Goal: Task Accomplishment & Management: Use online tool/utility

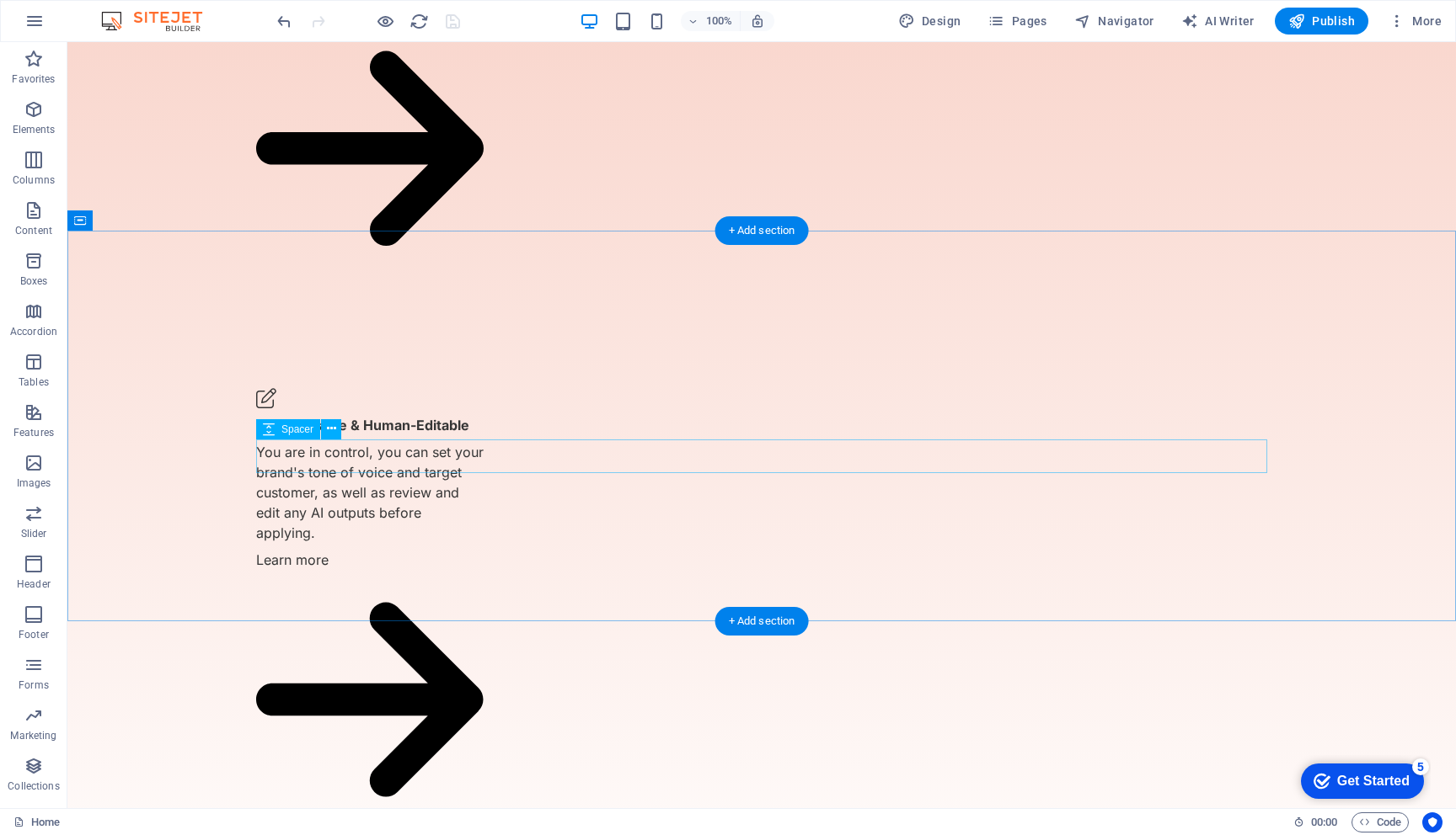
scroll to position [2463, 0]
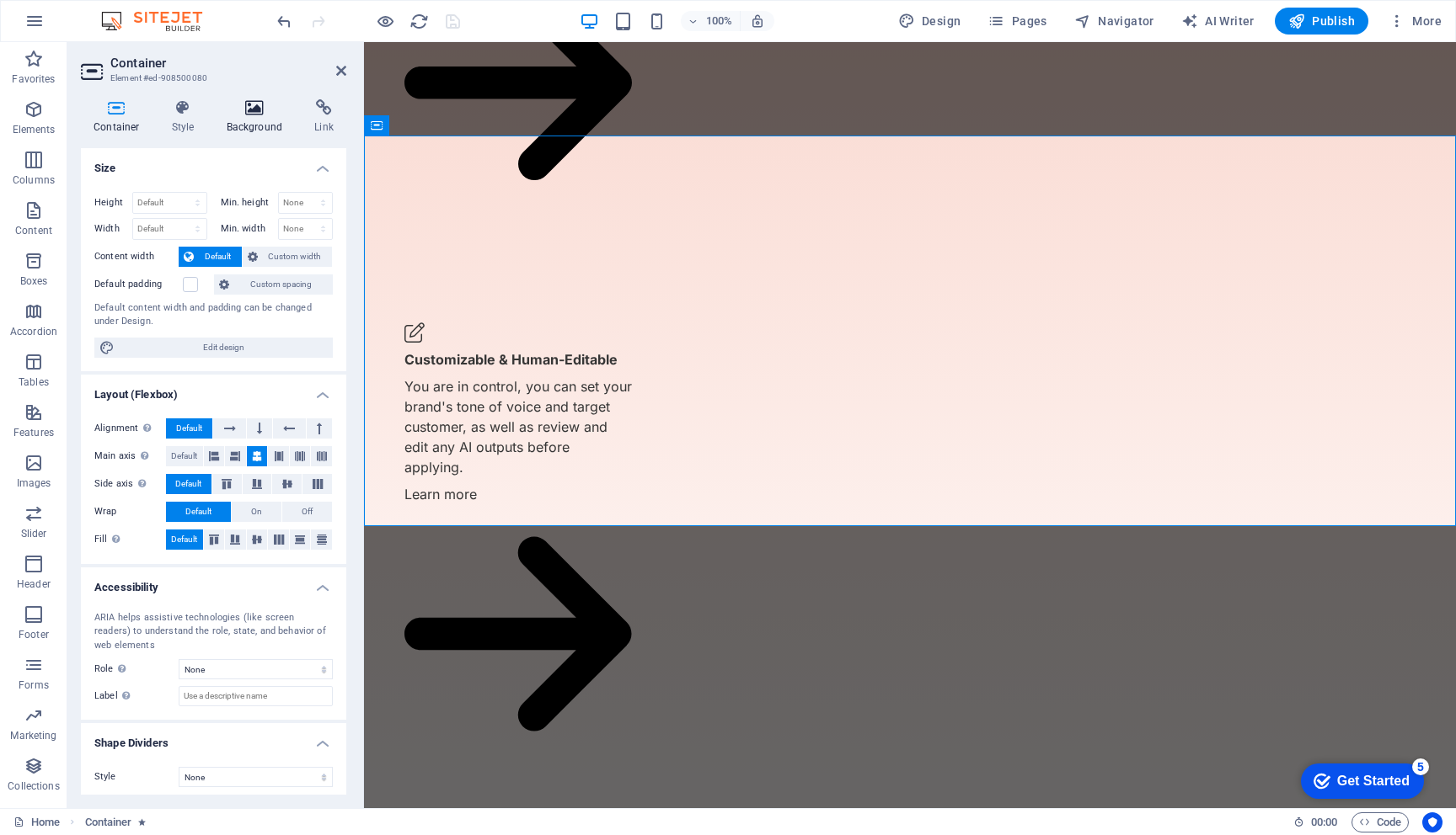
click at [261, 119] on h4 "Background" at bounding box center [258, 117] width 89 height 36
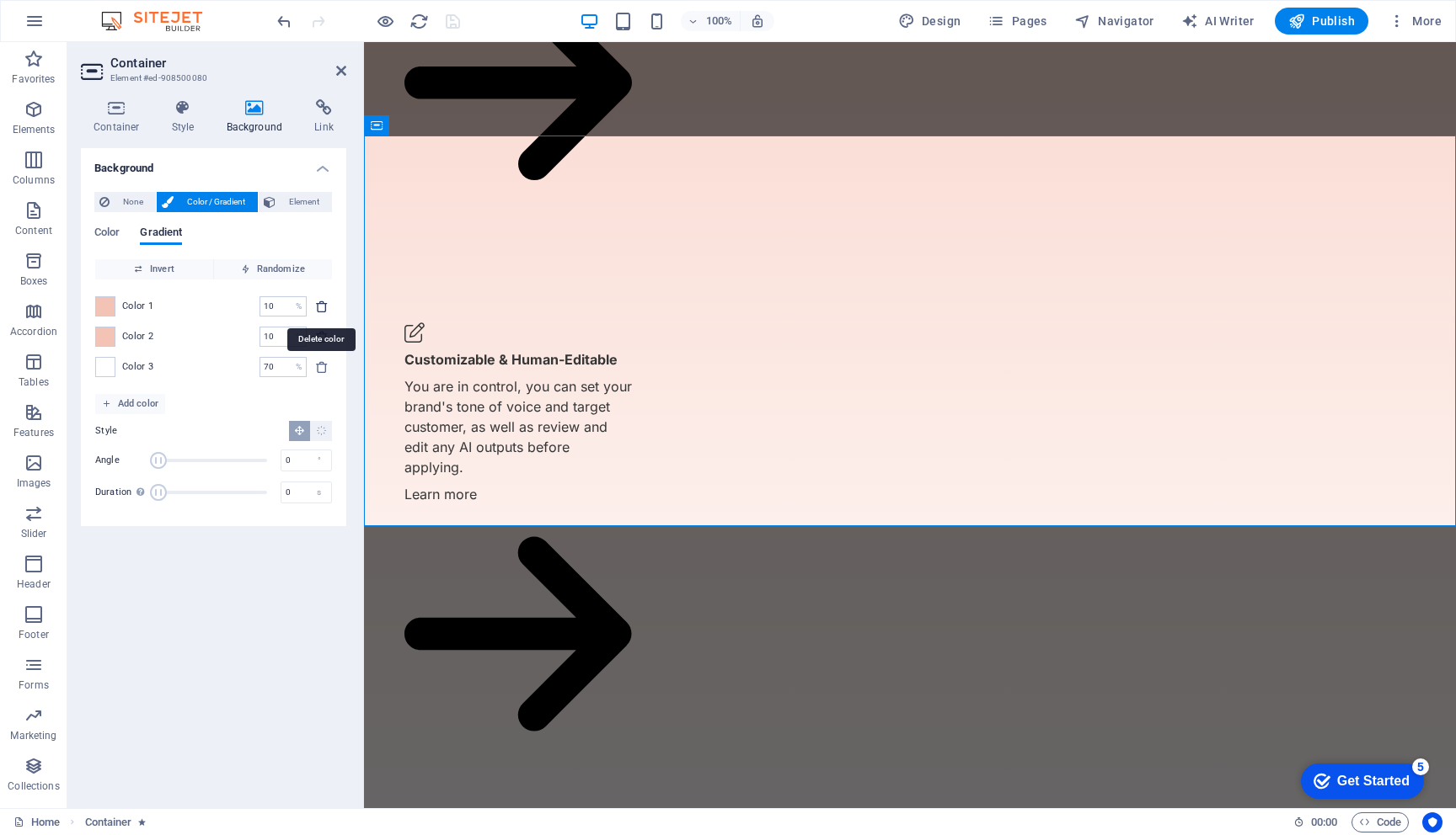
click at [319, 307] on icon "delete" at bounding box center [322, 306] width 14 height 14
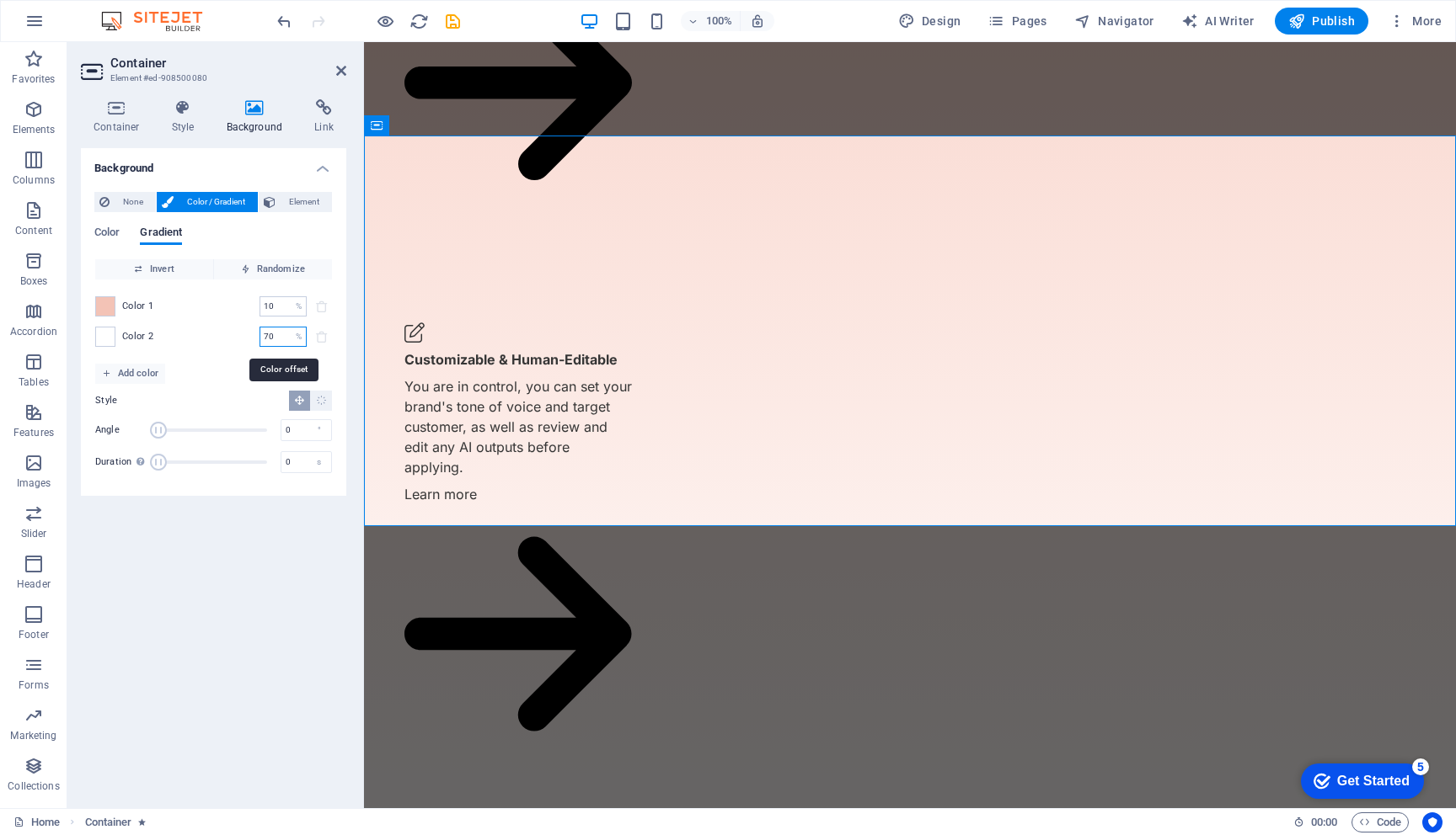
drag, startPoint x: 270, startPoint y: 337, endPoint x: 235, endPoint y: 337, distance: 35.0
click at [235, 337] on div "Color 2 70 % ​" at bounding box center [213, 337] width 237 height 20
type input "90"
click at [280, 302] on input "10" at bounding box center [274, 306] width 29 height 20
click at [145, 270] on span "Invert" at bounding box center [154, 270] width 104 height 20
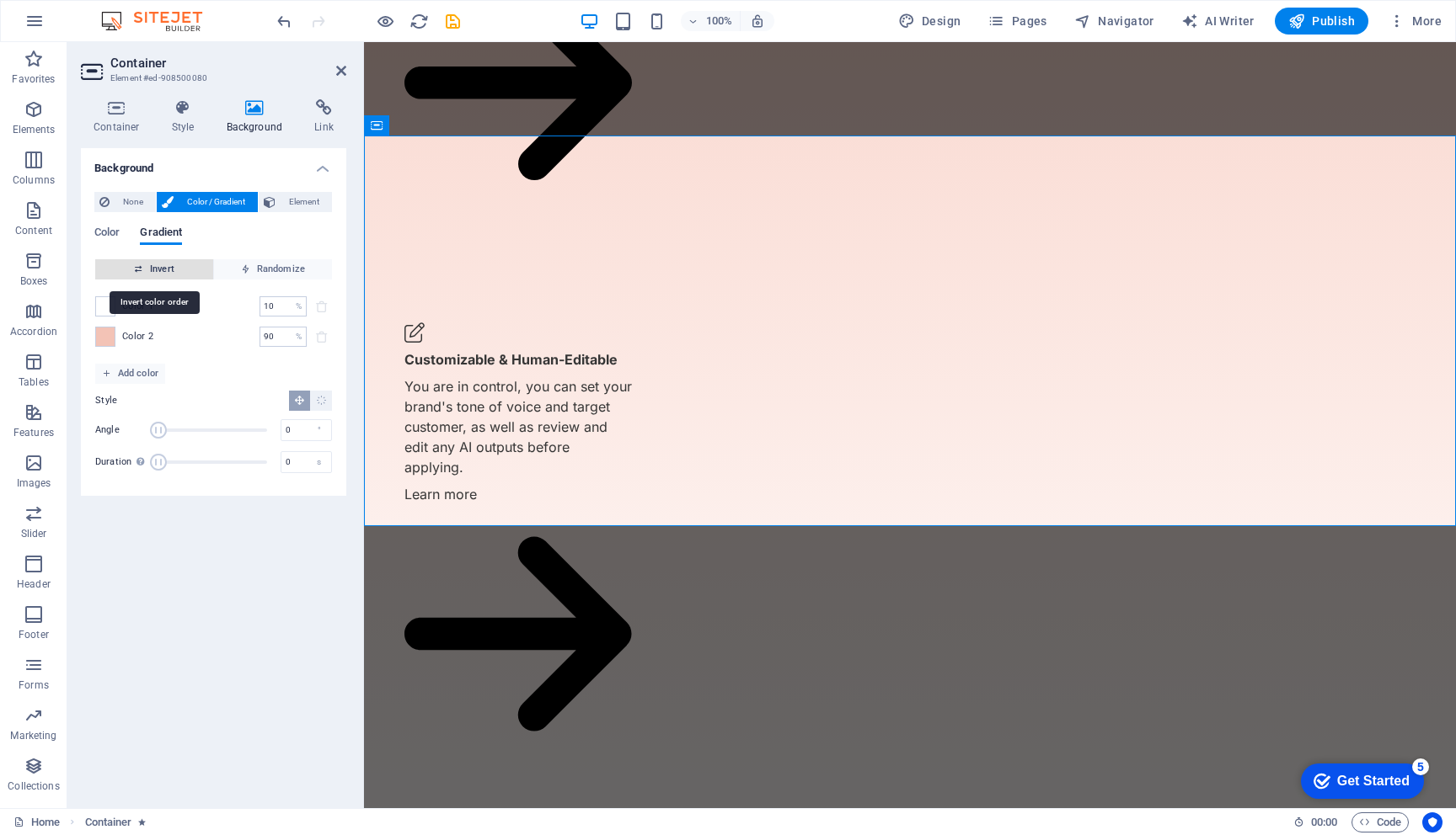
click at [145, 270] on span "Invert" at bounding box center [154, 270] width 104 height 20
drag, startPoint x: 267, startPoint y: 309, endPoint x: 245, endPoint y: 309, distance: 22.0
click at [245, 309] on div "Color 1 10 % ​" at bounding box center [213, 306] width 237 height 20
click at [279, 343] on input "90" at bounding box center [274, 337] width 29 height 20
drag, startPoint x: 268, startPoint y: 307, endPoint x: 237, endPoint y: 307, distance: 31.0
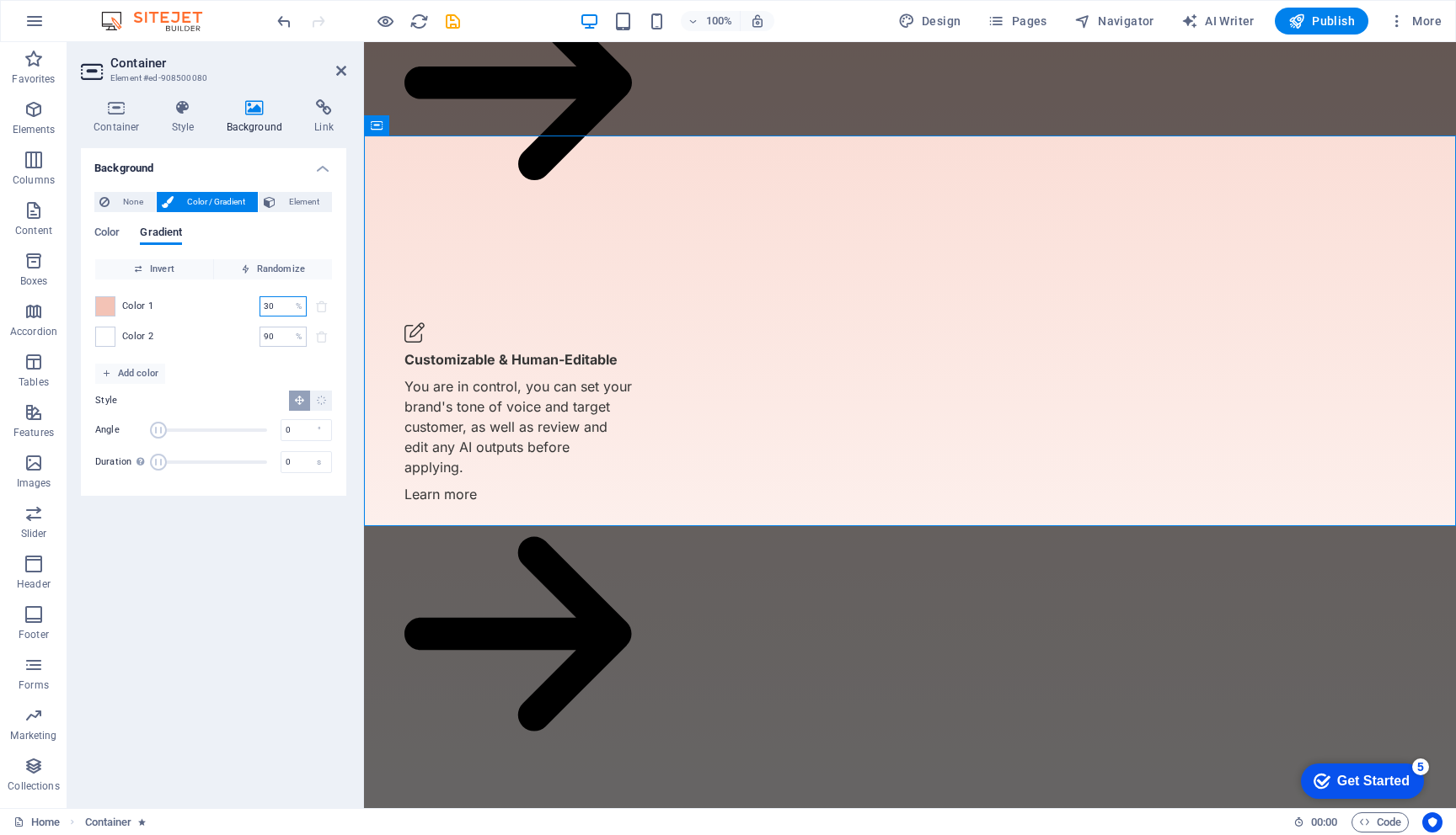
click at [237, 307] on div "Color 1 30 % ​" at bounding box center [213, 306] width 237 height 20
drag, startPoint x: 266, startPoint y: 309, endPoint x: 242, endPoint y: 301, distance: 25.3
click at [244, 306] on div "Color 1 80 % ​" at bounding box center [213, 306] width 237 height 20
type input "5"
drag, startPoint x: 271, startPoint y: 337, endPoint x: 224, endPoint y: 337, distance: 47.0
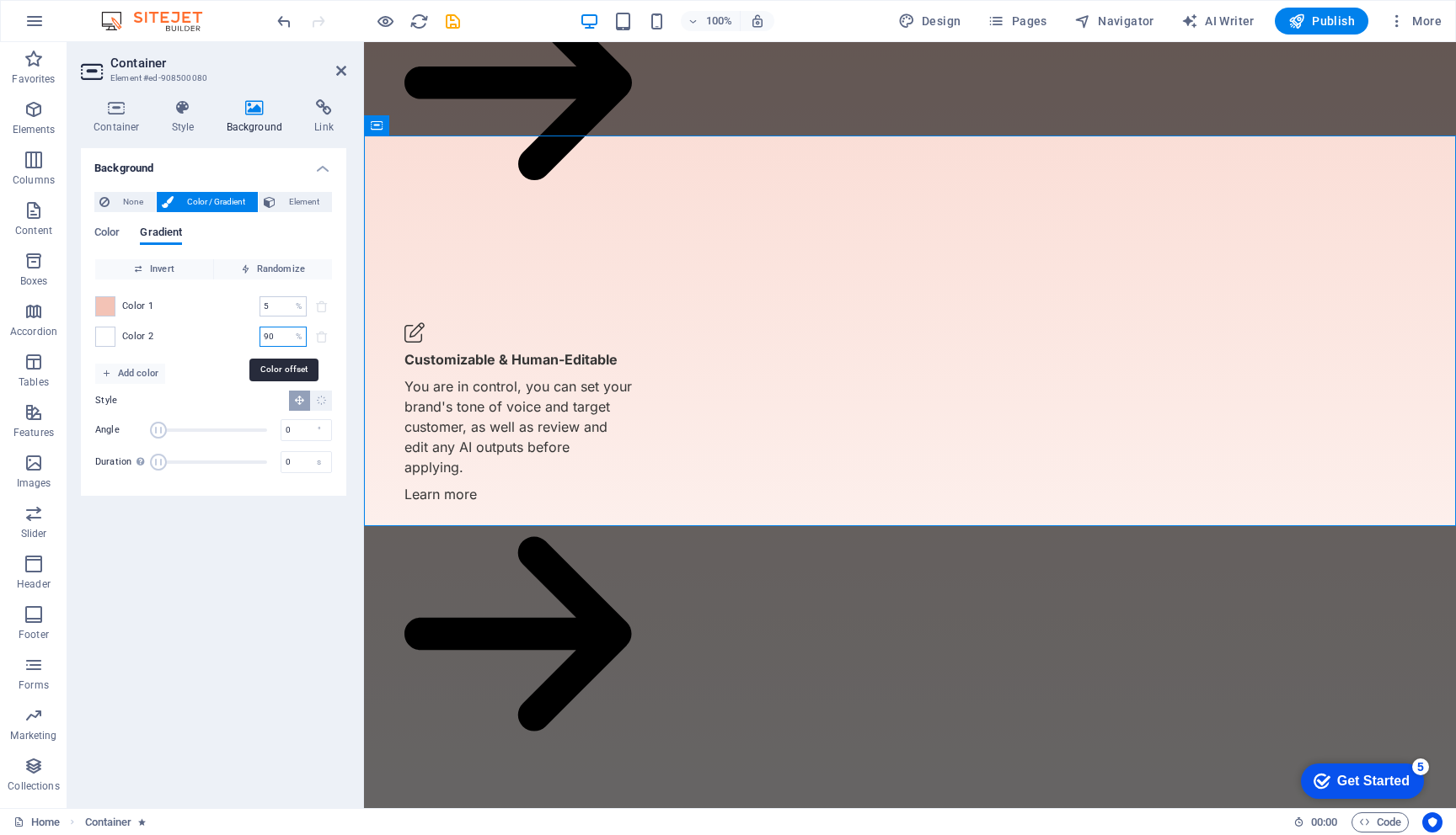
click at [224, 337] on div "Color 2 90 % ​" at bounding box center [213, 337] width 237 height 20
type input "100"
click at [276, 311] on input "5" at bounding box center [274, 306] width 29 height 20
drag, startPoint x: 274, startPoint y: 308, endPoint x: 240, endPoint y: 307, distance: 34.0
click at [240, 308] on div "Color 1 5 % ​" at bounding box center [213, 306] width 237 height 20
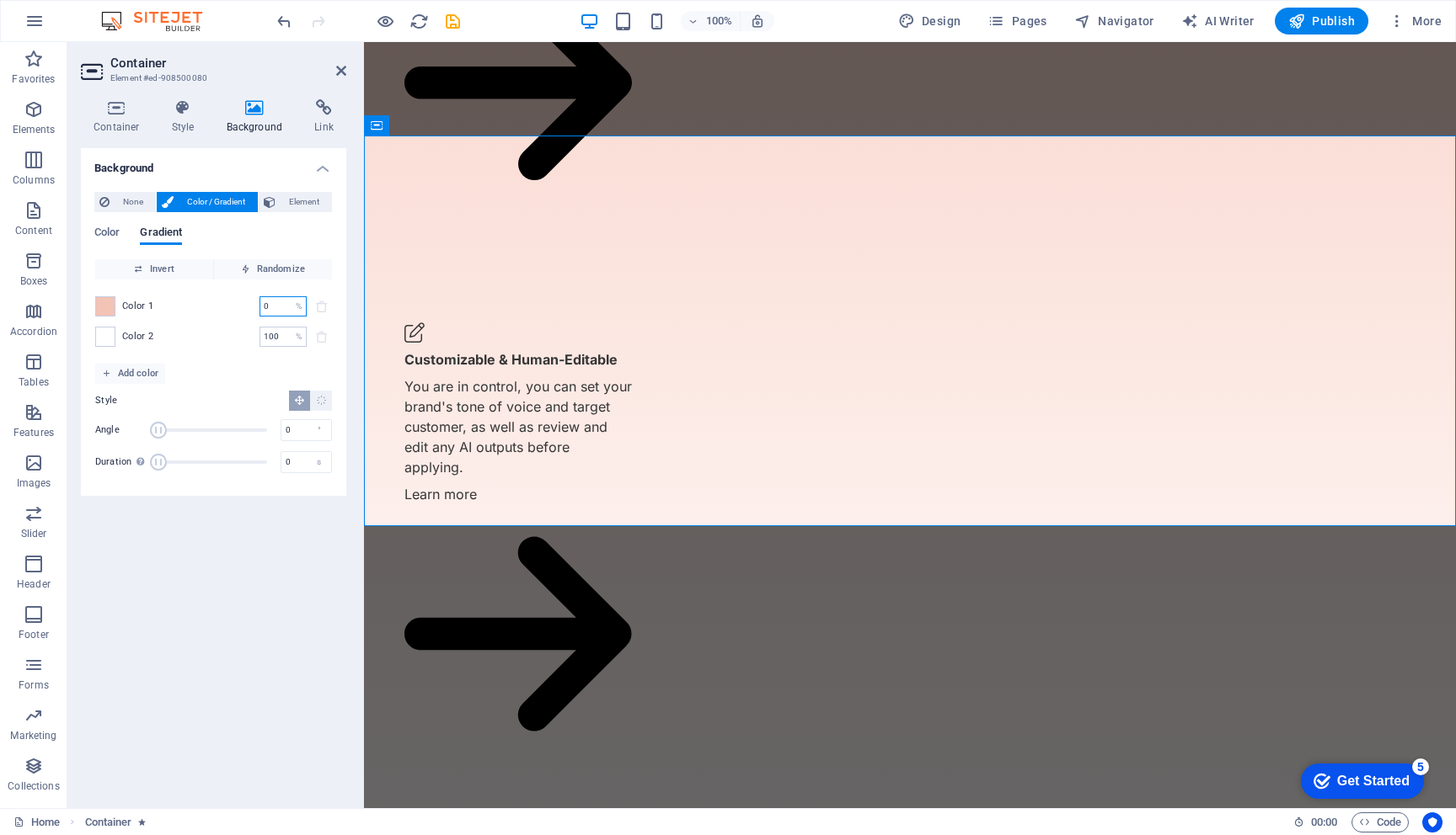
type input "0"
click at [282, 339] on input "100" at bounding box center [274, 337] width 29 height 20
click at [151, 376] on span "Add color" at bounding box center [131, 374] width 57 height 20
drag, startPoint x: 274, startPoint y: 366, endPoint x: 202, endPoint y: 361, distance: 72.2
click at [202, 361] on div "Color 3 100 % ​" at bounding box center [213, 367] width 237 height 20
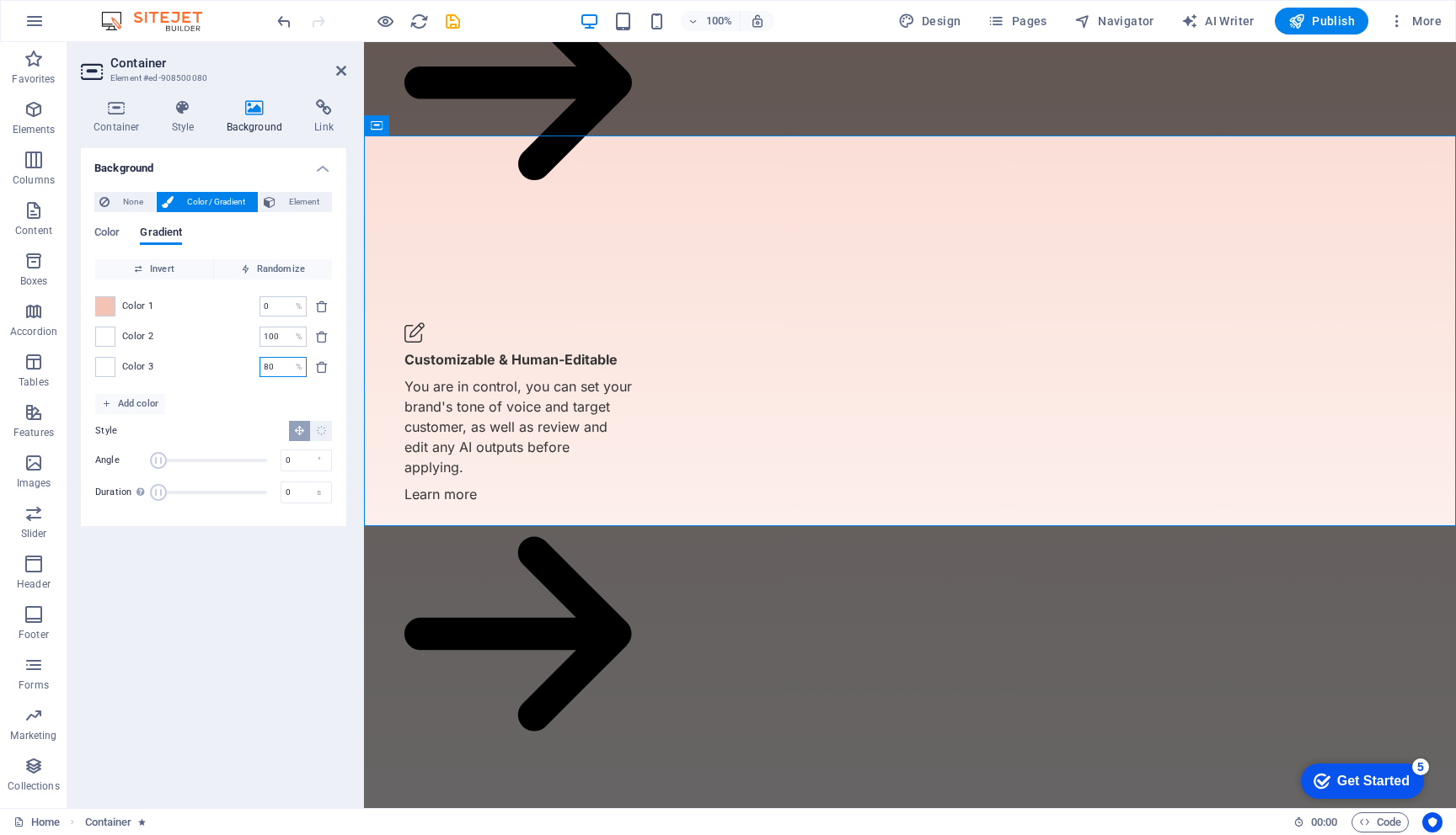
type input "80"
type input "100"
click at [275, 340] on input "80" at bounding box center [274, 337] width 29 height 20
drag, startPoint x: 271, startPoint y: 311, endPoint x: 233, endPoint y: 311, distance: 38.0
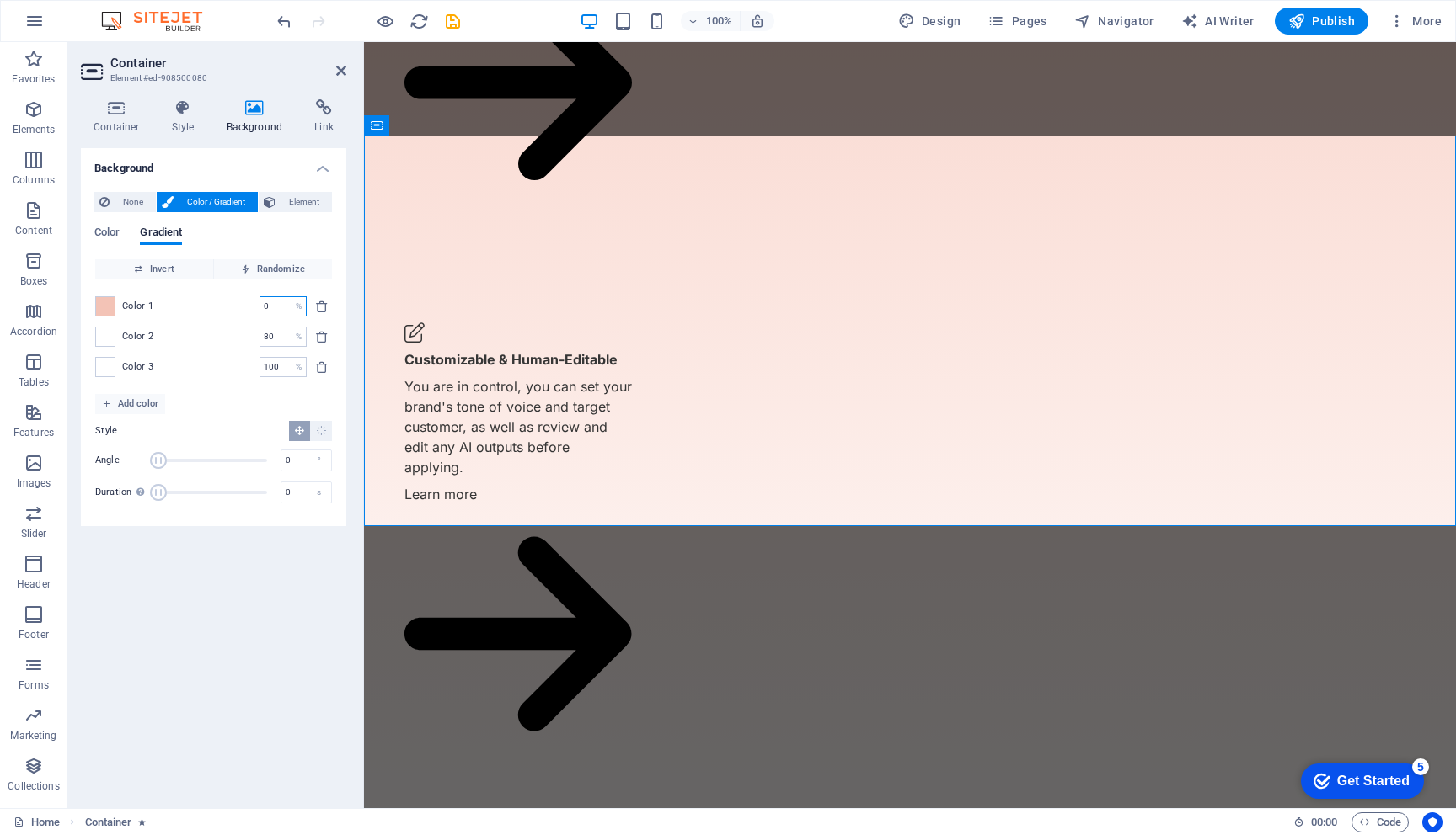
click at [233, 311] on div "Color 1 0 % ​" at bounding box center [213, 306] width 237 height 20
type input "1"
click at [277, 338] on input "80" at bounding box center [274, 337] width 29 height 20
click at [177, 269] on span "Invert" at bounding box center [154, 270] width 104 height 20
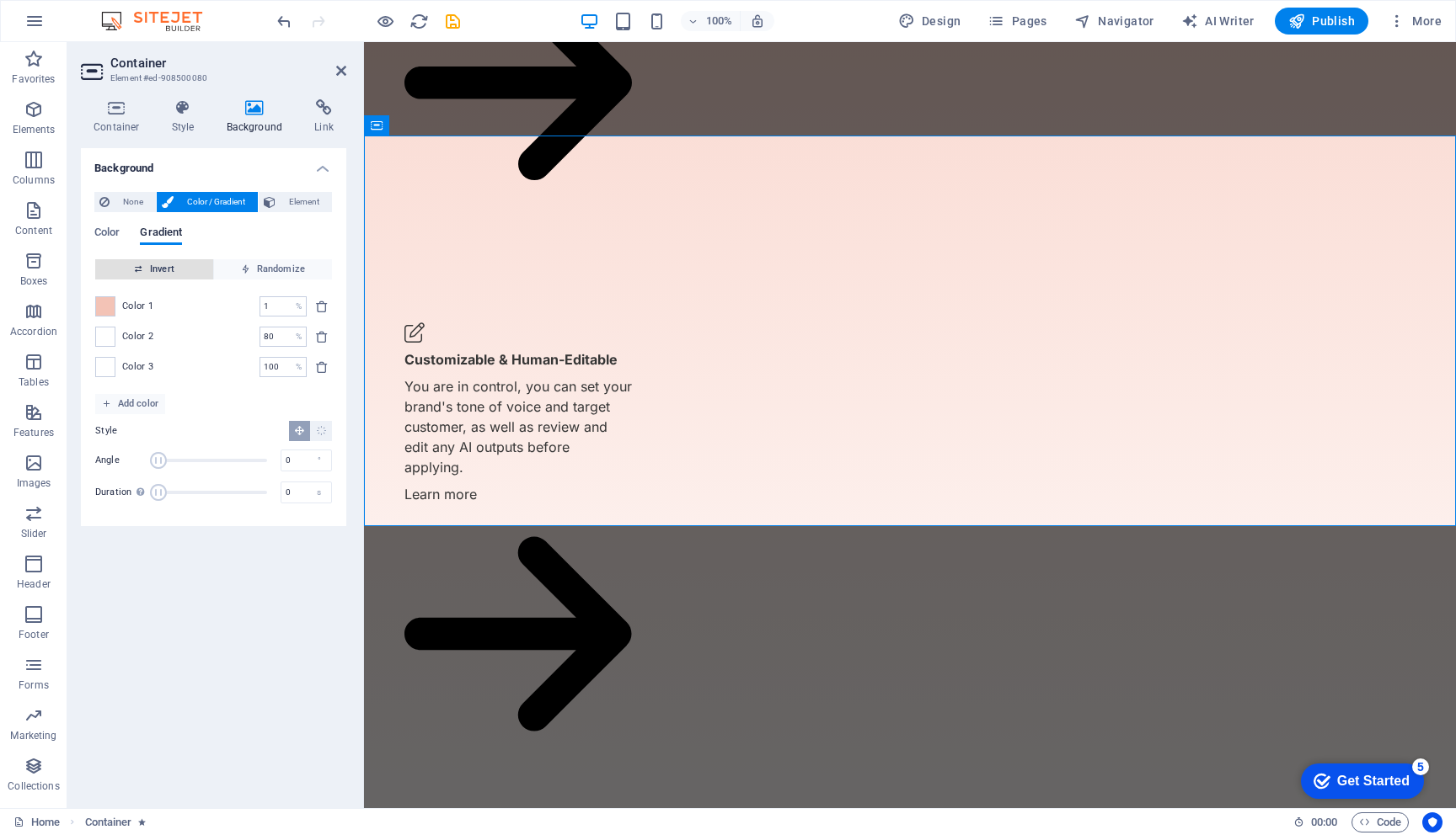
click at [163, 271] on span "Invert" at bounding box center [154, 270] width 104 height 20
drag, startPoint x: 162, startPoint y: 461, endPoint x: 211, endPoint y: 461, distance: 49.0
click at [211, 461] on span "Angle" at bounding box center [211, 460] width 16 height 16
drag, startPoint x: 211, startPoint y: 461, endPoint x: 238, endPoint y: 460, distance: 27.0
click at [238, 462] on span "Angle" at bounding box center [238, 460] width 16 height 16
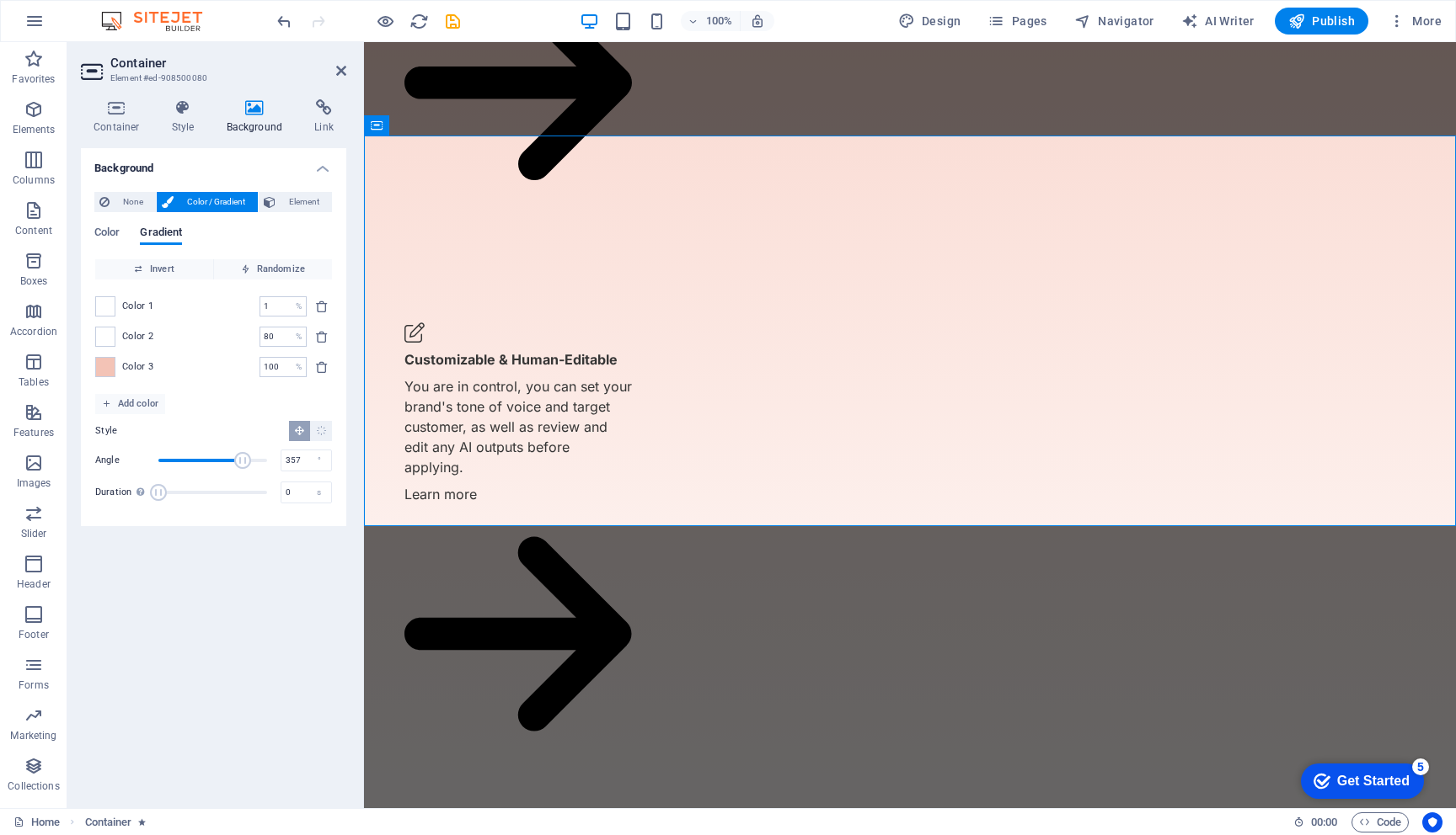
type input "360"
drag, startPoint x: 238, startPoint y: 460, endPoint x: 273, endPoint y: 461, distance: 35.0
click at [273, 461] on span "Angle" at bounding box center [267, 460] width 16 height 16
click at [150, 271] on span "Invert" at bounding box center [154, 270] width 104 height 20
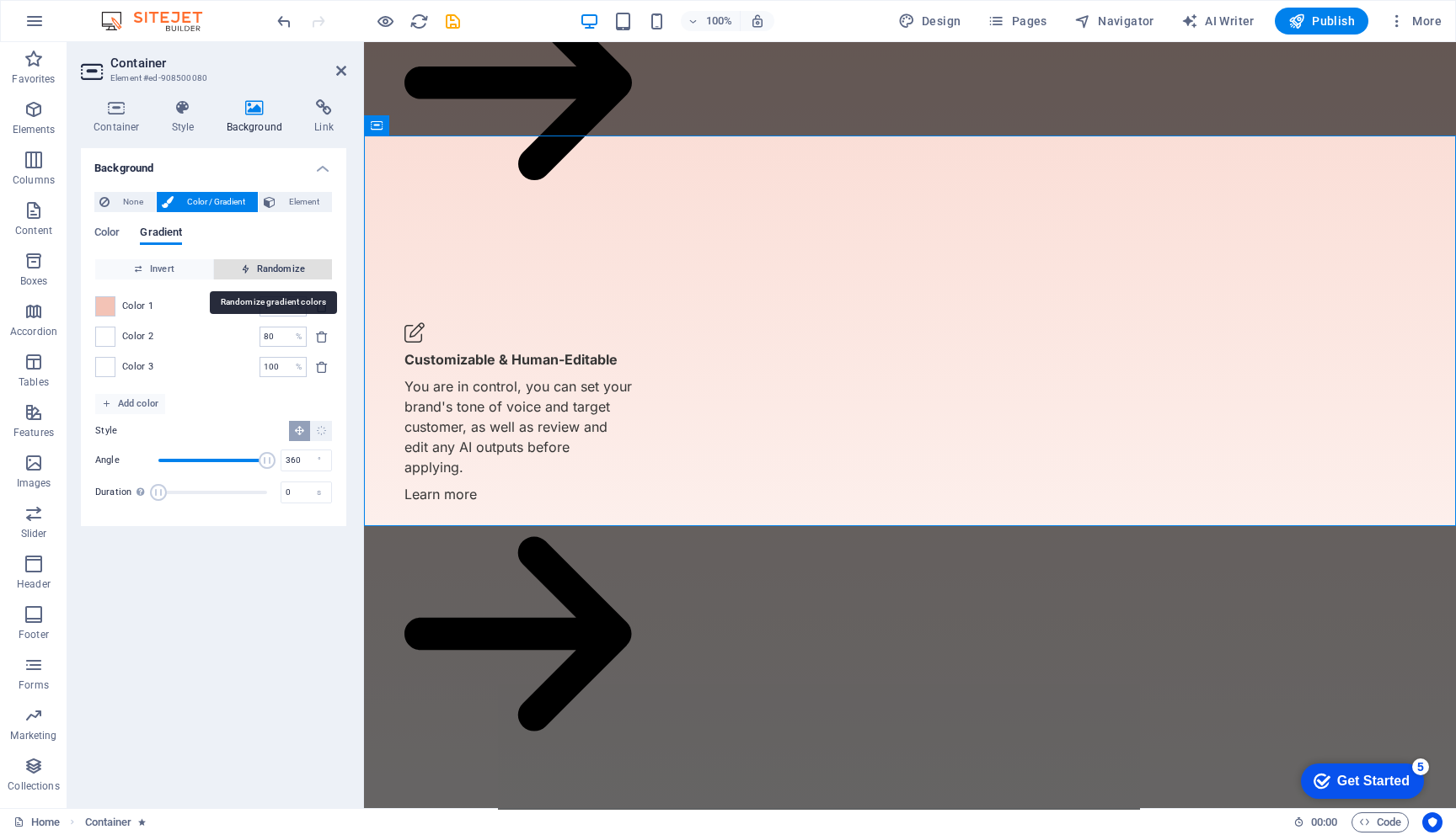
click at [250, 270] on icon "button" at bounding box center [246, 269] width 9 height 9
type input "0"
type input "61"
type input "293"
type input "71"
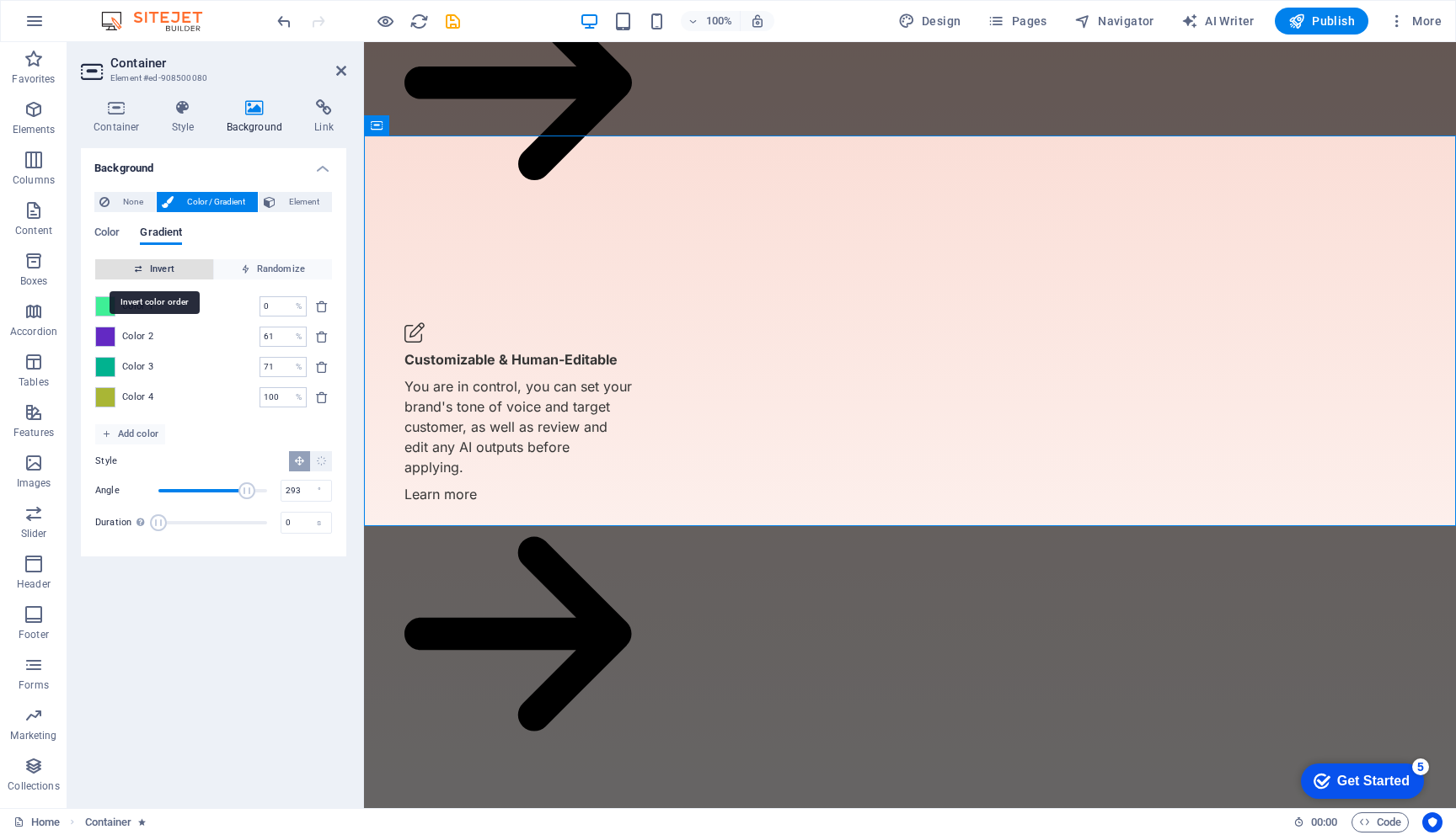
click at [175, 269] on span "Invert" at bounding box center [154, 270] width 104 height 20
type input "1"
type input "80"
type input "360"
type input "100"
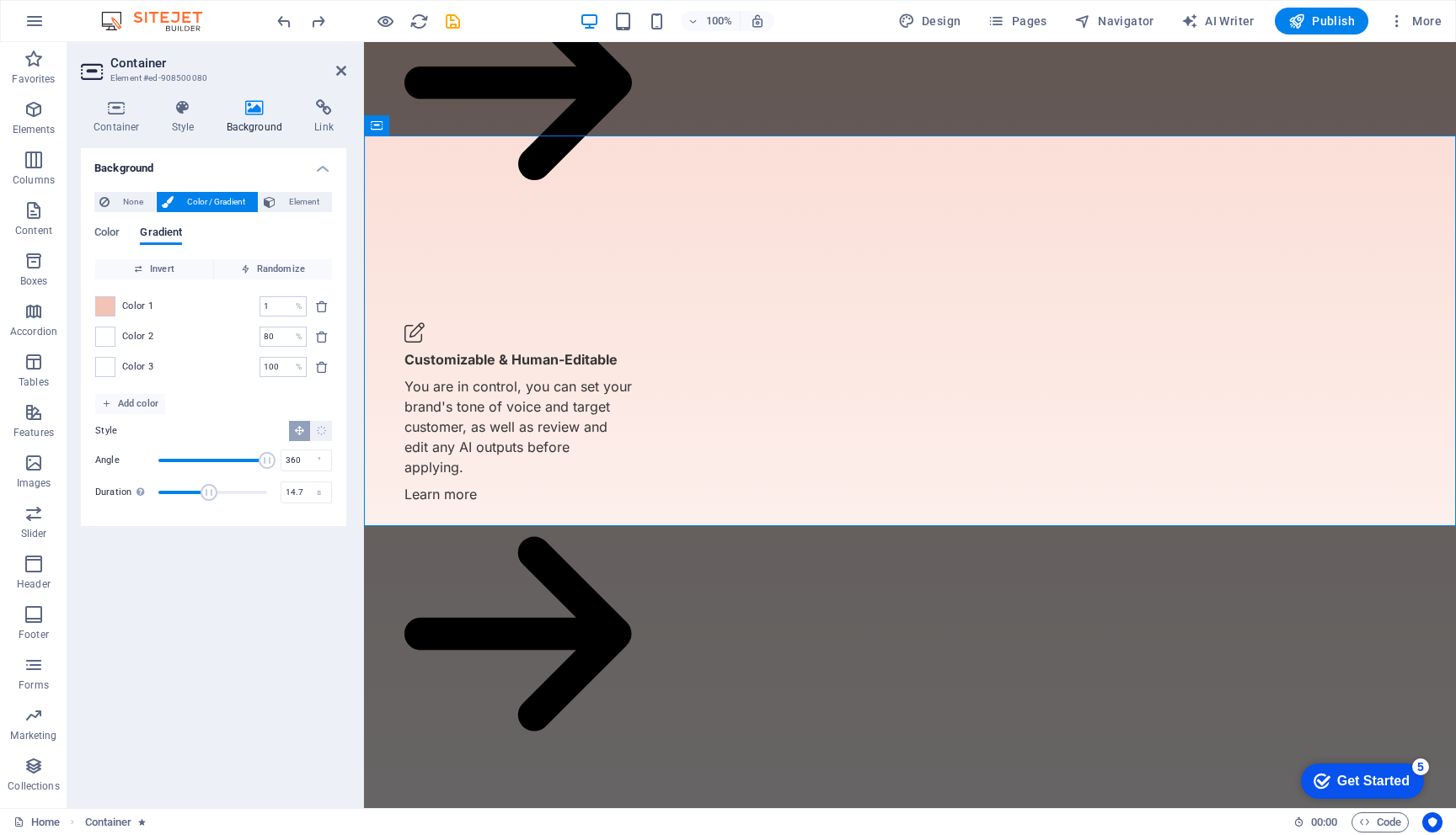
drag, startPoint x: 159, startPoint y: 491, endPoint x: 211, endPoint y: 492, distance: 52.0
click at [211, 492] on span "Duration" at bounding box center [208, 492] width 16 height 16
type input "0"
drag, startPoint x: 211, startPoint y: 492, endPoint x: 143, endPoint y: 501, distance: 68.6
click at [143, 501] on div "Duration Duration of the background animation. A value of "0" disables the anim…" at bounding box center [213, 492] width 237 height 26
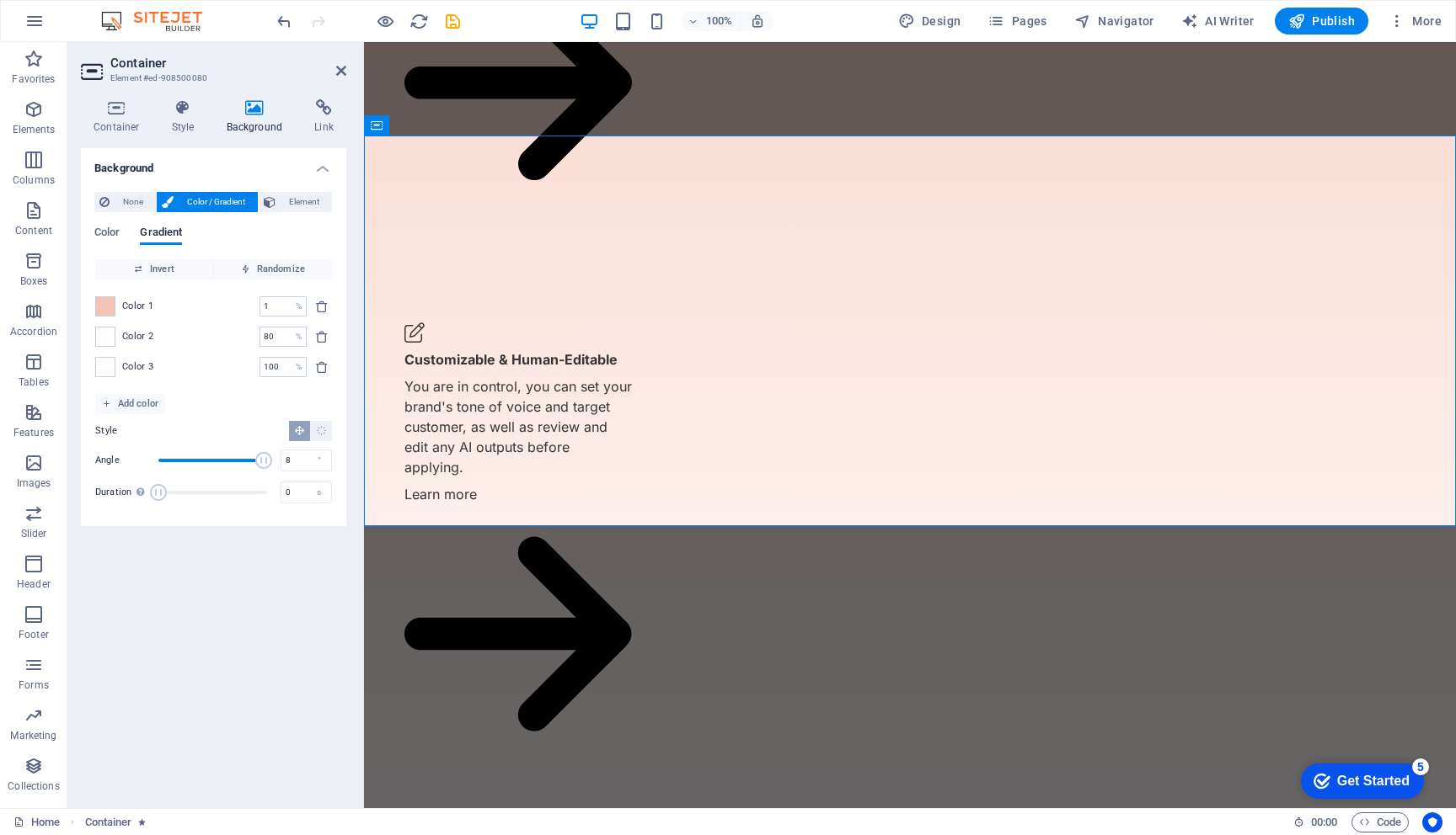
type input "0"
drag, startPoint x: 264, startPoint y: 460, endPoint x: 126, endPoint y: 476, distance: 138.9
click at [126, 476] on div "Angle 0 ° Duration Duration of the background animation. A value of "0" disable…" at bounding box center [213, 476] width 237 height 58
click at [106, 304] on span at bounding box center [105, 306] width 18 height 18
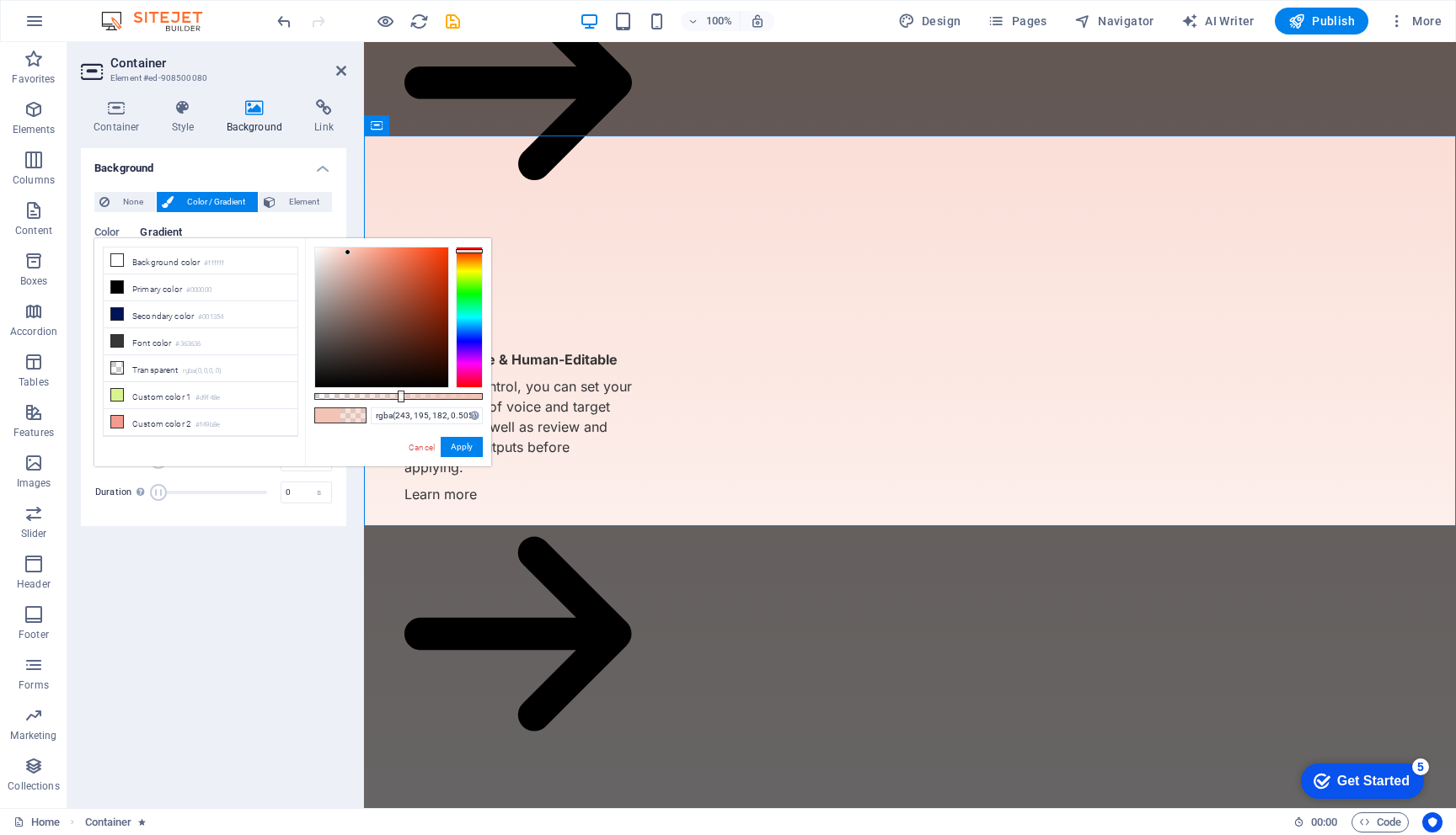
type input "rgba(243, 195, 182, 0.5)"
drag, startPoint x: 484, startPoint y: 396, endPoint x: 399, endPoint y: 402, distance: 85.2
click at [399, 402] on div at bounding box center [399, 396] width 6 height 12
click at [454, 449] on button "Apply" at bounding box center [462, 447] width 42 height 20
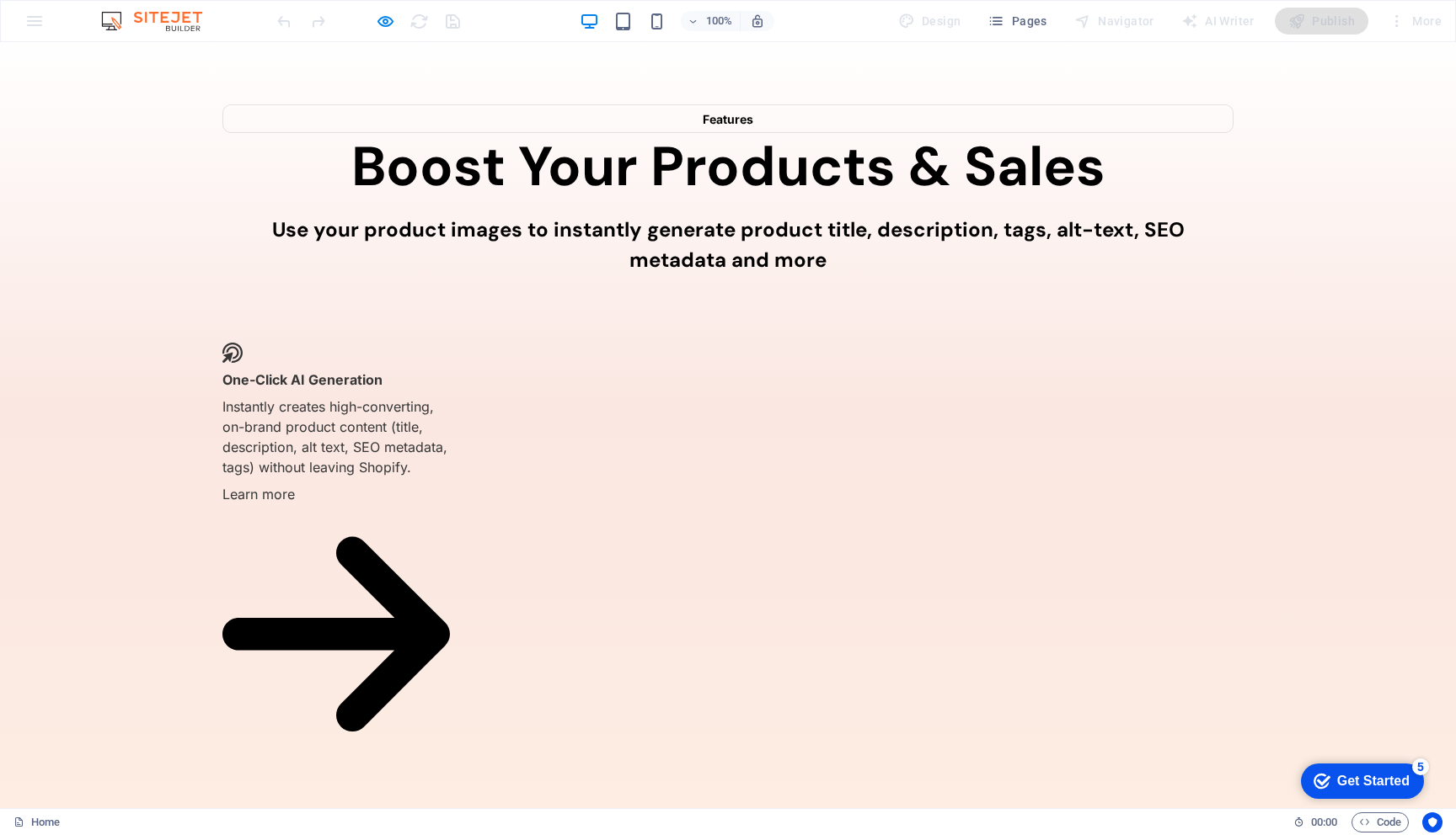
scroll to position [849, 0]
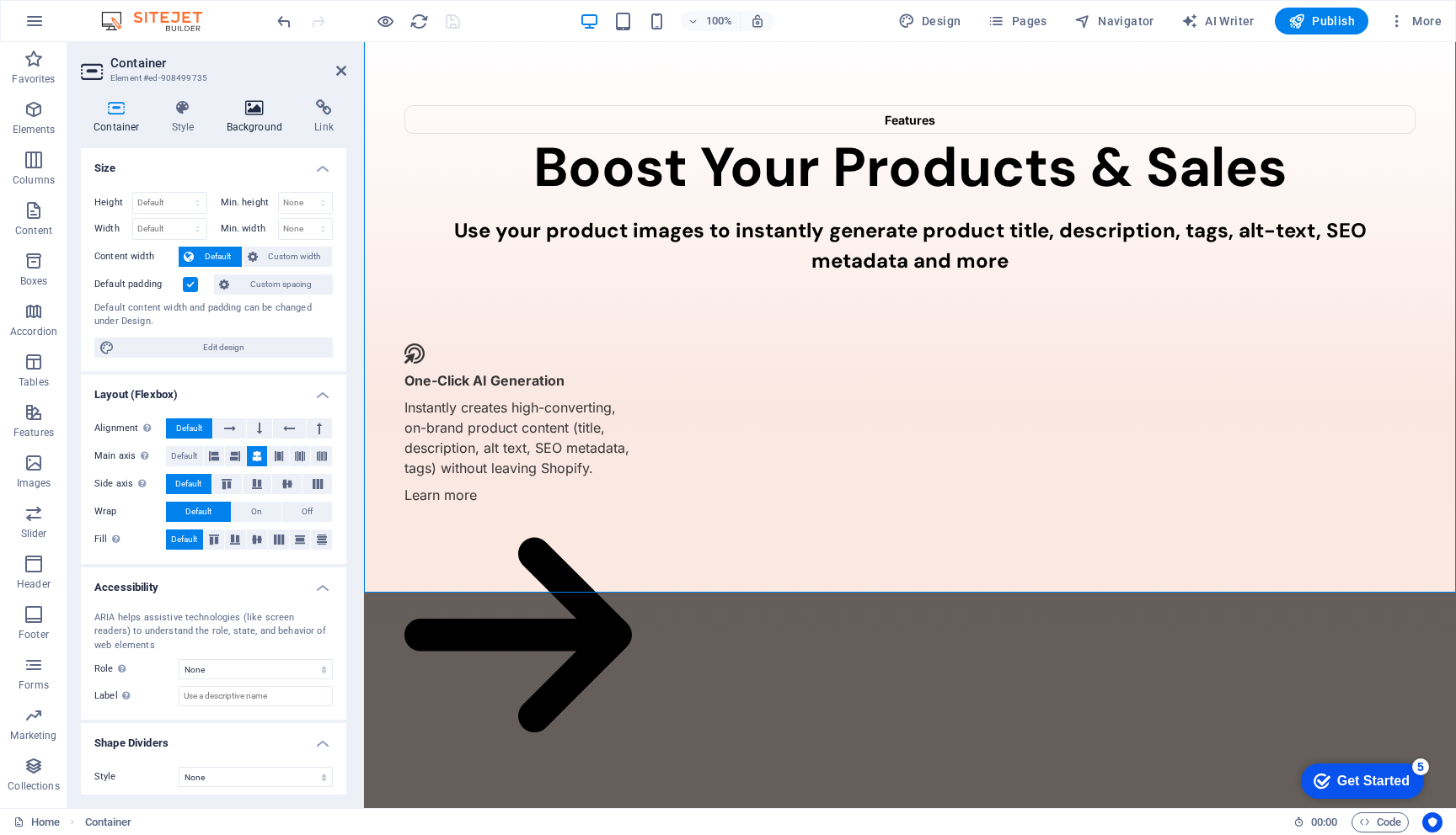
click at [256, 102] on icon at bounding box center [254, 108] width 81 height 16
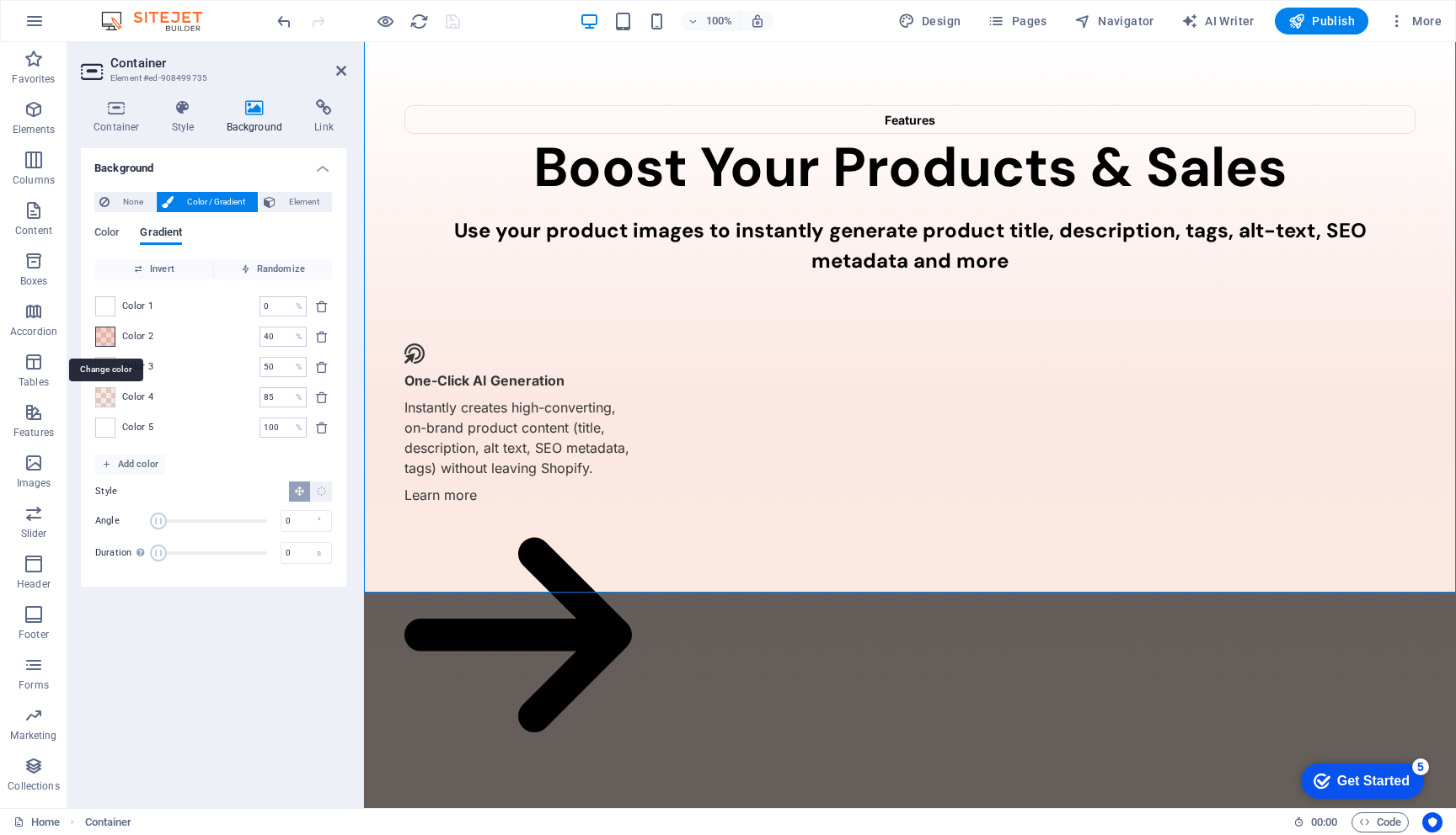
click at [106, 333] on span at bounding box center [105, 337] width 18 height 18
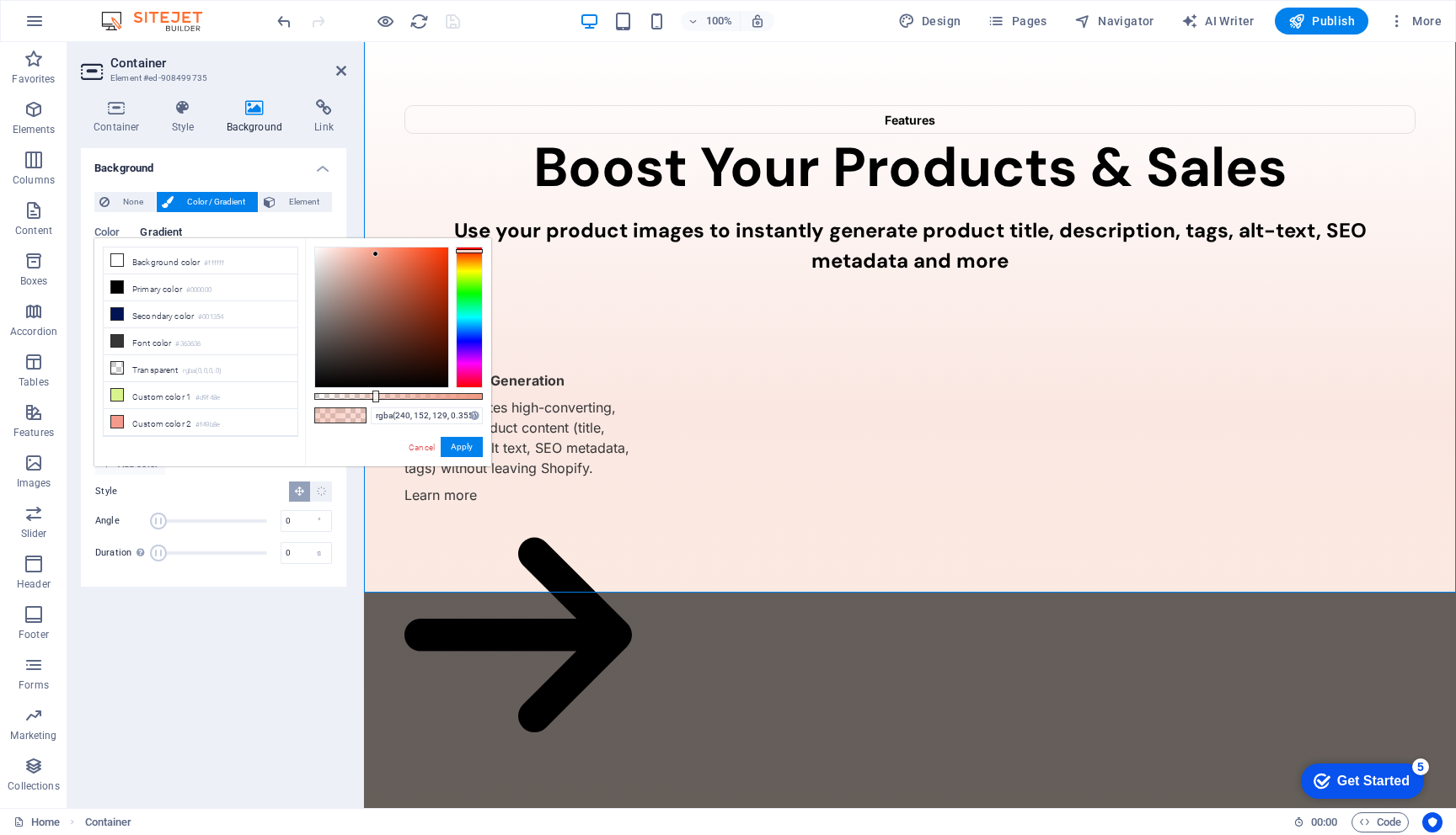
drag, startPoint x: 386, startPoint y: 396, endPoint x: 374, endPoint y: 396, distance: 12.0
click at [374, 396] on div at bounding box center [375, 396] width 6 height 12
click at [464, 448] on button "Apply" at bounding box center [462, 447] width 42 height 20
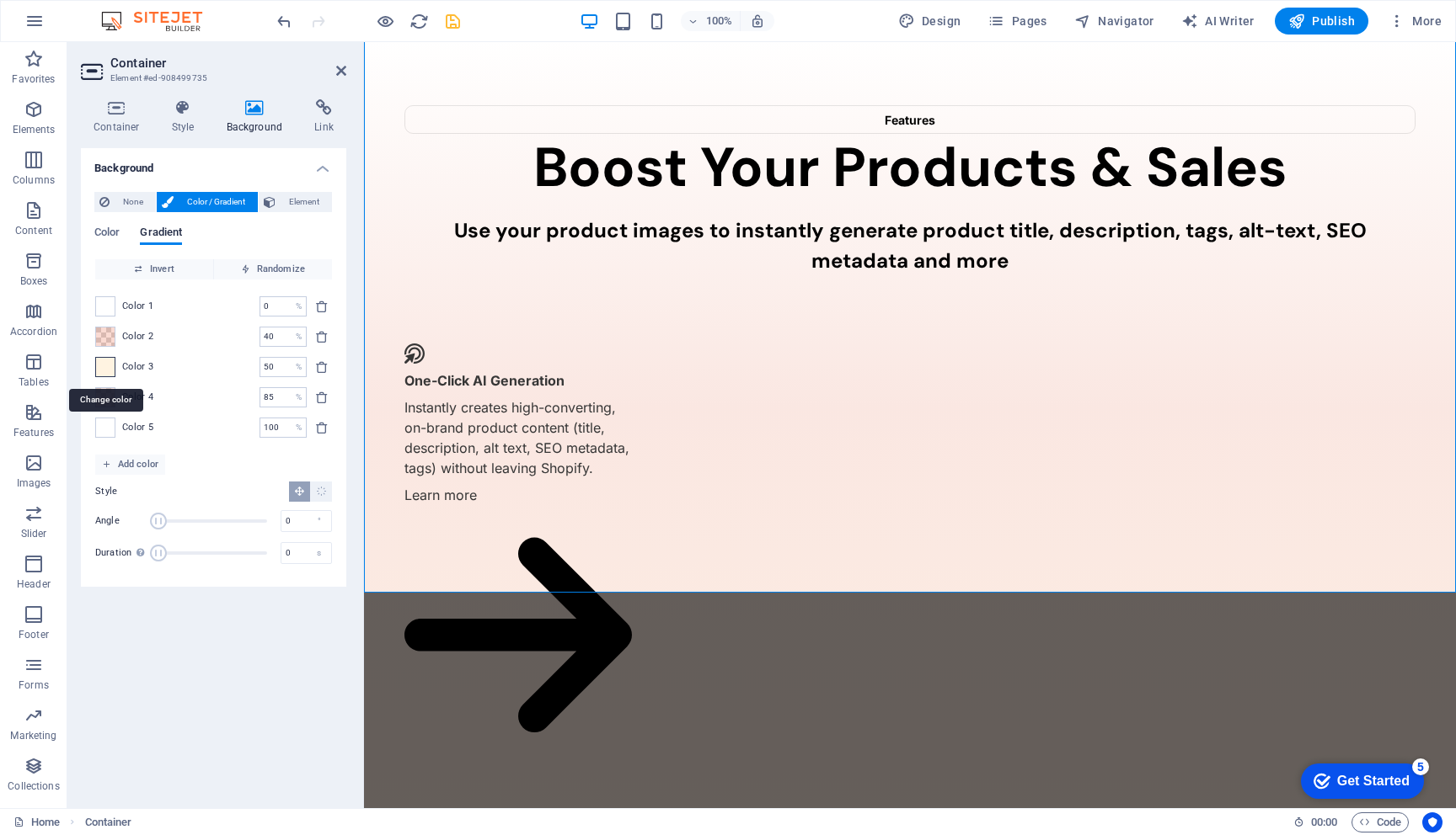
click at [107, 370] on span at bounding box center [105, 367] width 18 height 18
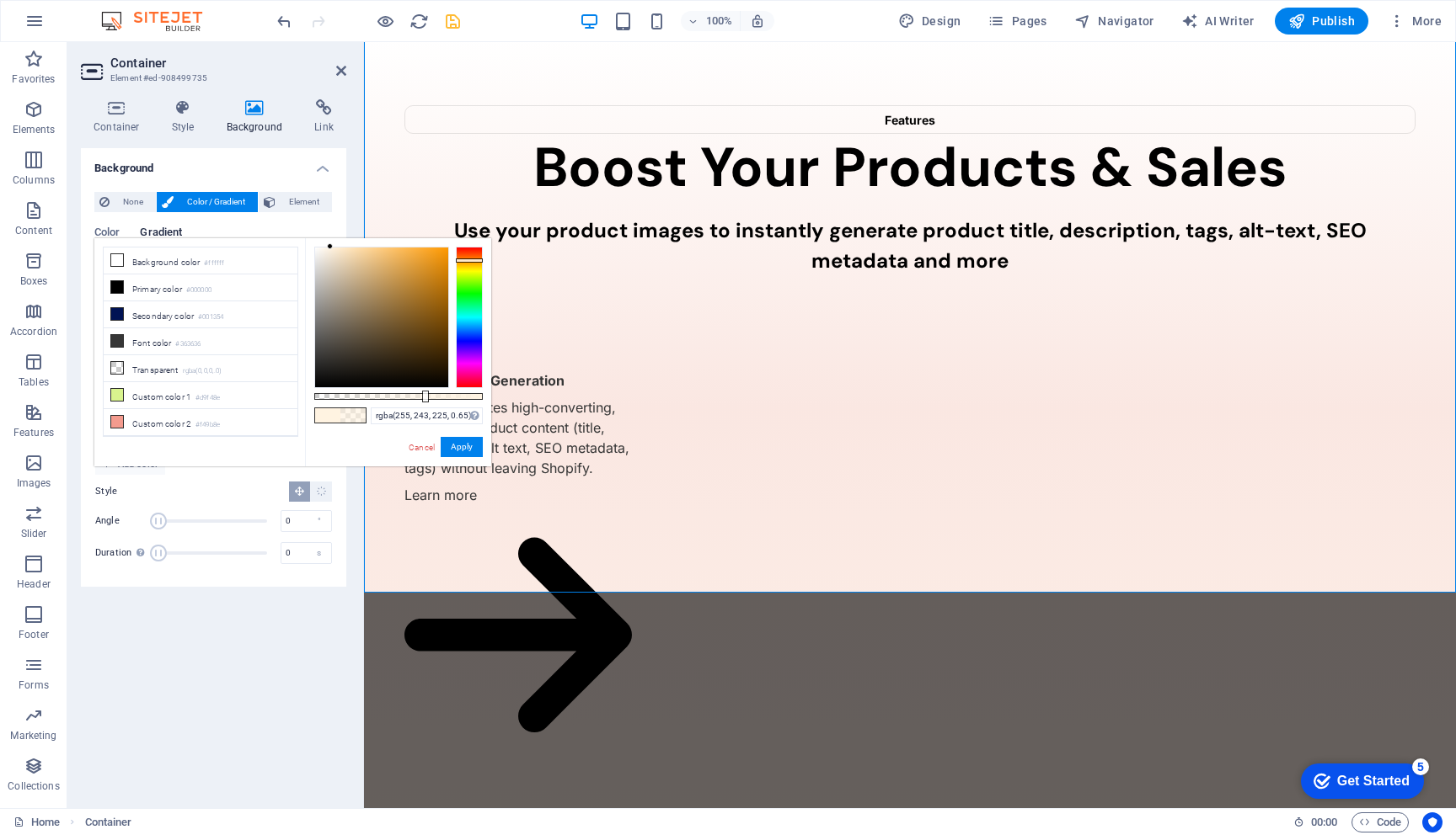
drag, startPoint x: 481, startPoint y: 396, endPoint x: 424, endPoint y: 396, distance: 57.0
click at [424, 396] on div at bounding box center [425, 396] width 6 height 12
drag, startPoint x: 424, startPoint y: 396, endPoint x: 407, endPoint y: 396, distance: 17.0
click at [407, 396] on div at bounding box center [408, 396] width 6 height 12
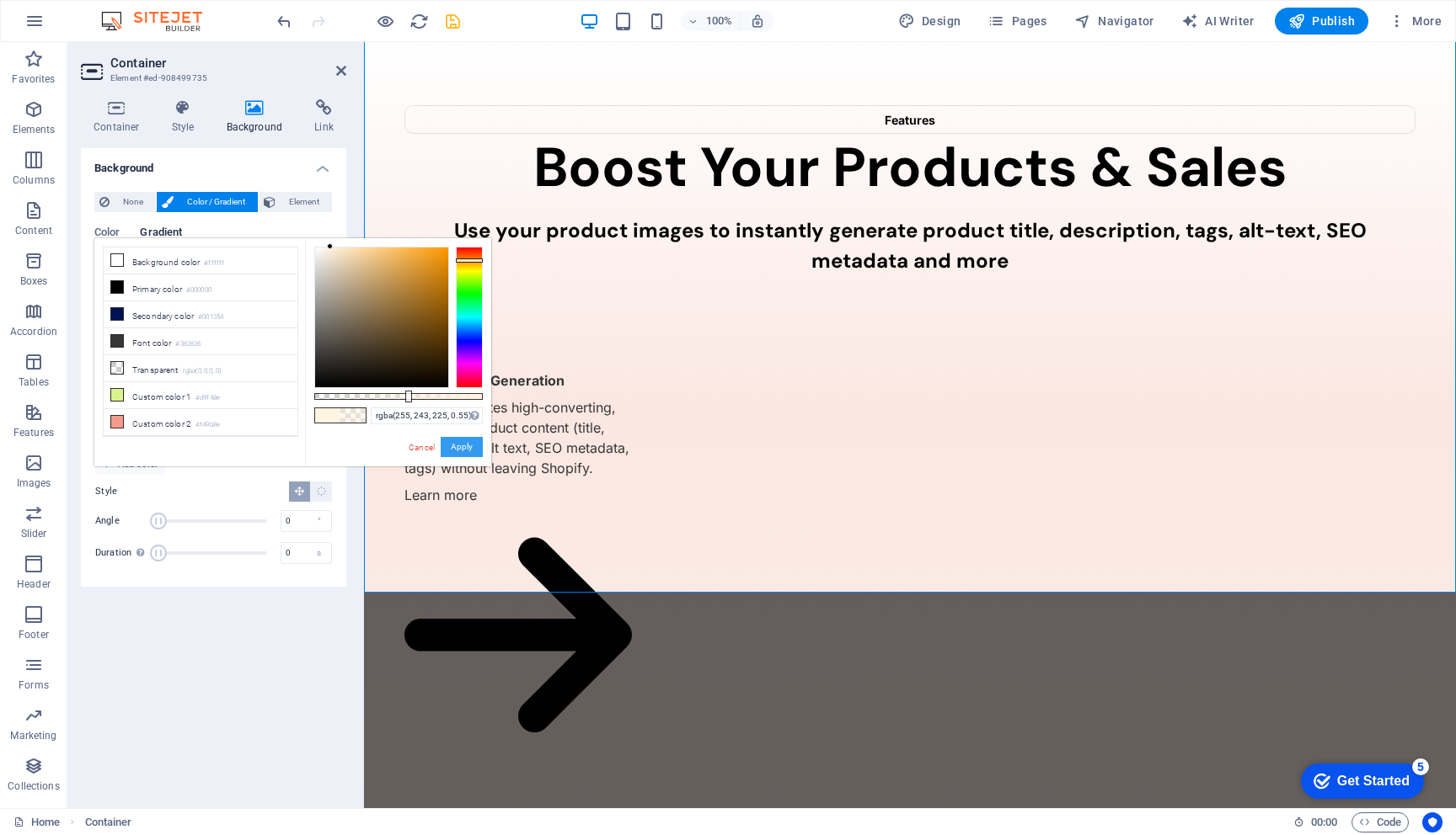
click at [466, 451] on button "Apply" at bounding box center [462, 447] width 42 height 20
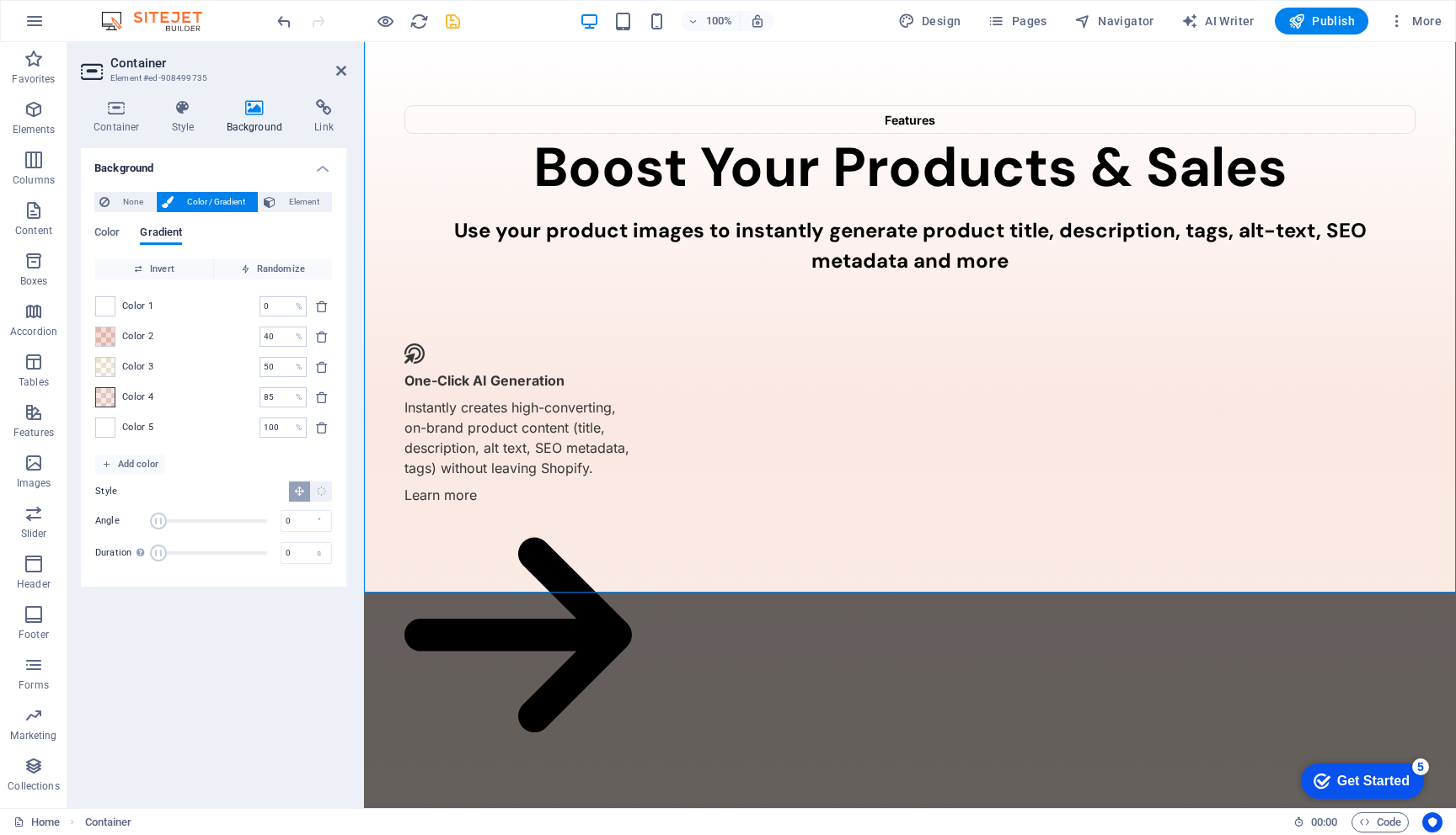
click at [102, 396] on span at bounding box center [105, 397] width 18 height 18
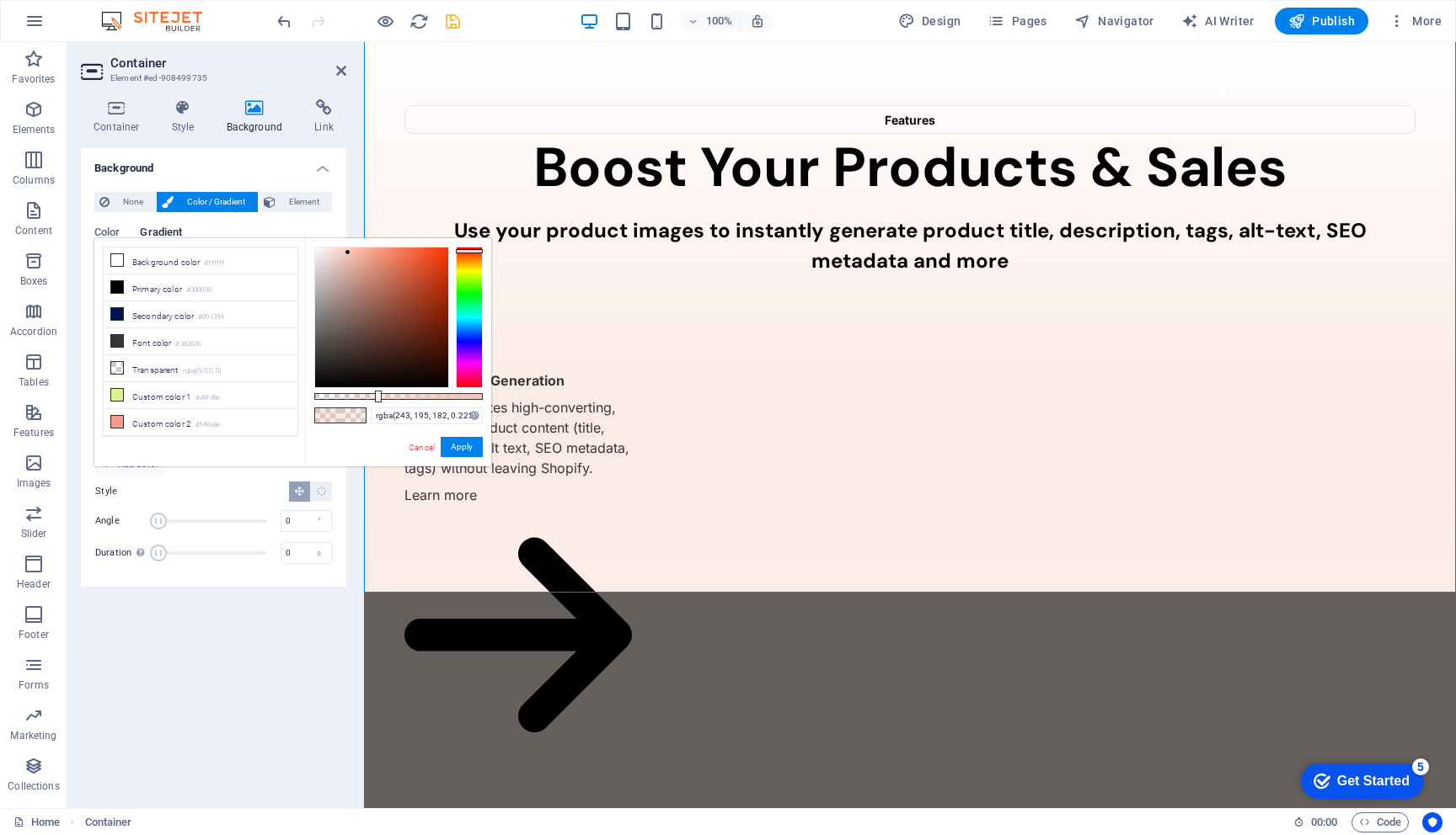
type input "rgba(243, 195, 182, 0.22)"
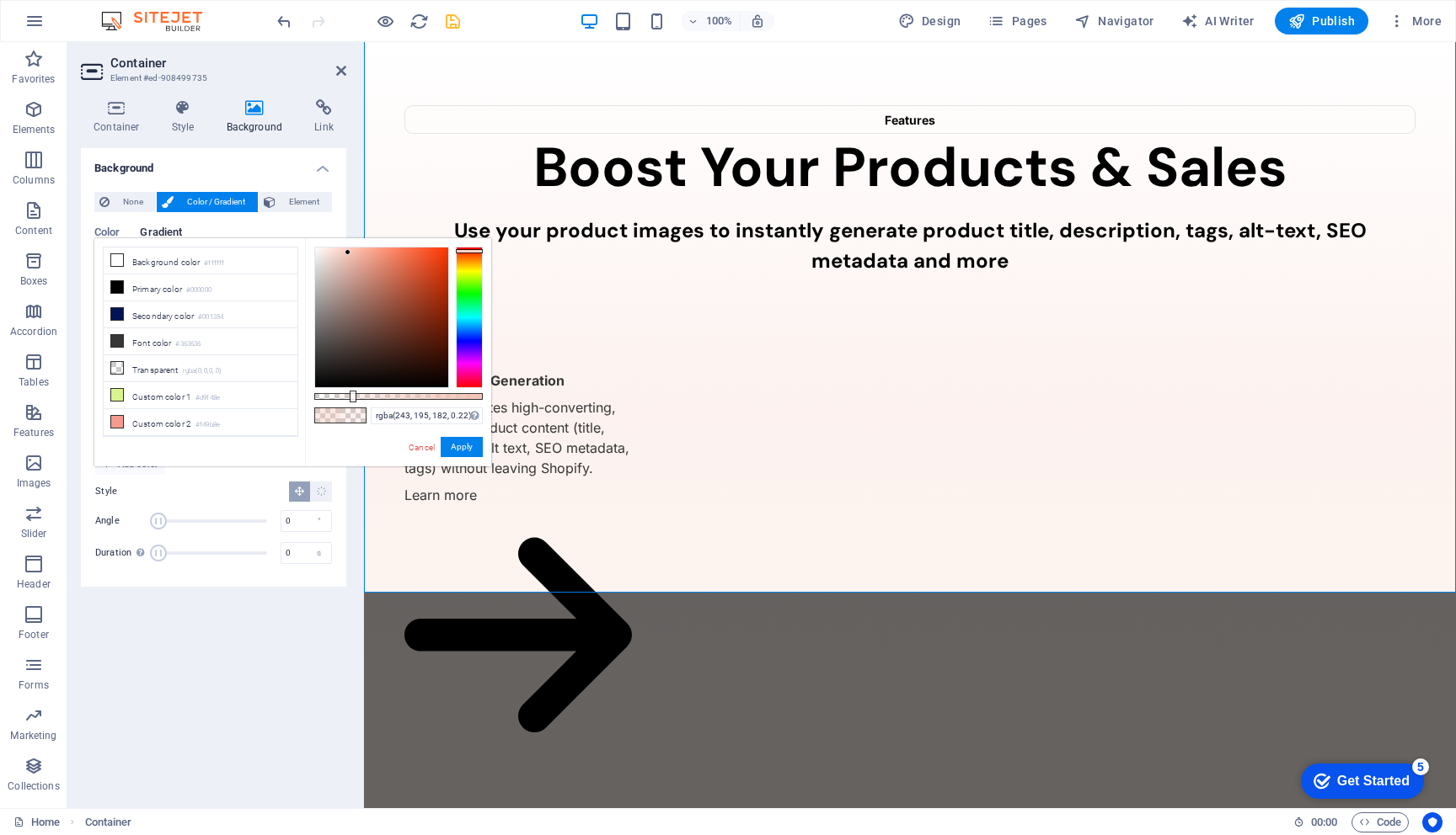
drag, startPoint x: 380, startPoint y: 396, endPoint x: 351, endPoint y: 396, distance: 29.0
click at [351, 396] on div at bounding box center [353, 396] width 6 height 12
click at [462, 452] on button "Apply" at bounding box center [462, 447] width 42 height 20
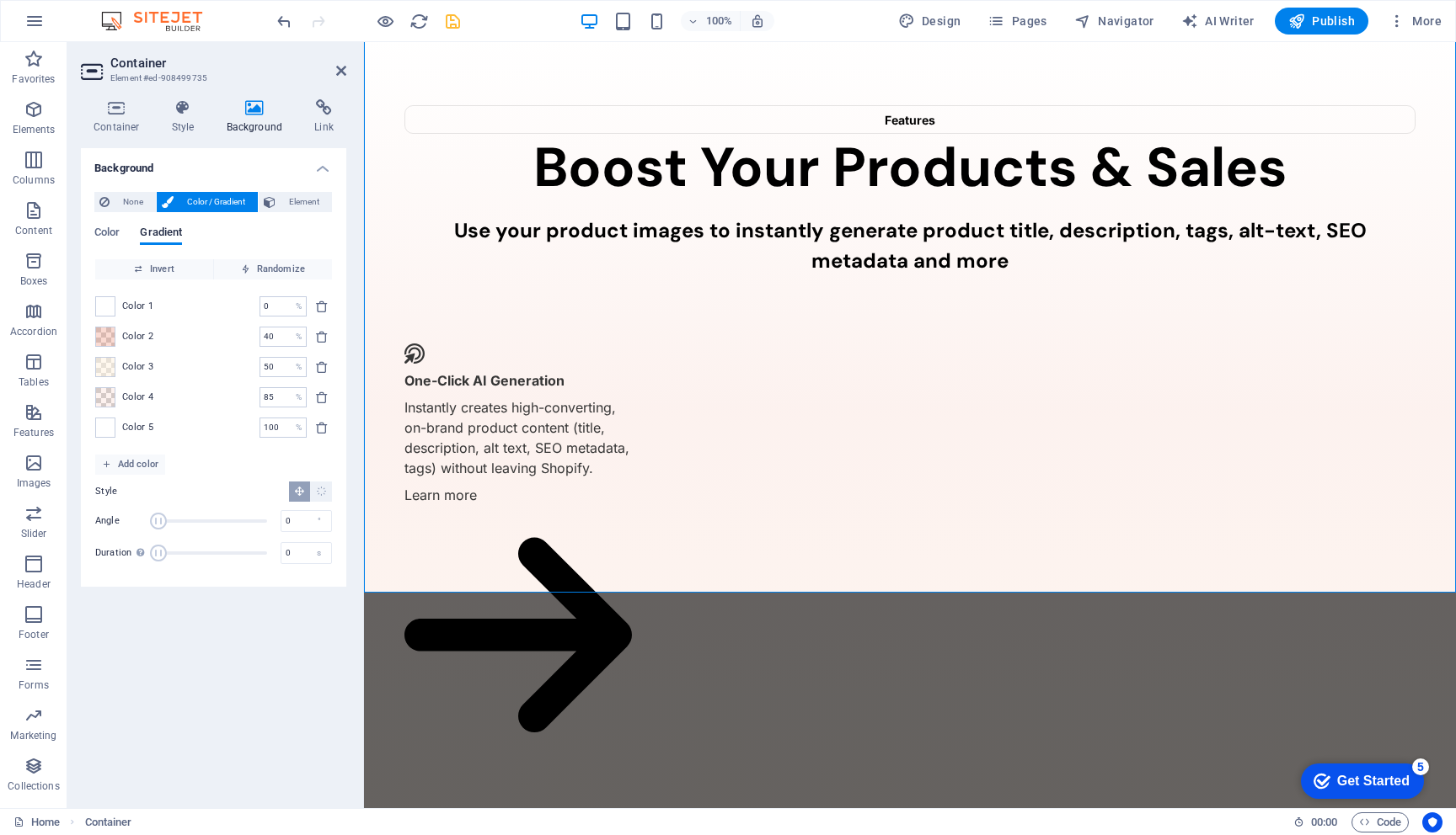
click at [469, 20] on div "100% Design Pages Navigator AI Writer Publish More" at bounding box center [861, 20] width 1174 height 26
click at [446, 20] on icon "save" at bounding box center [452, 21] width 19 height 19
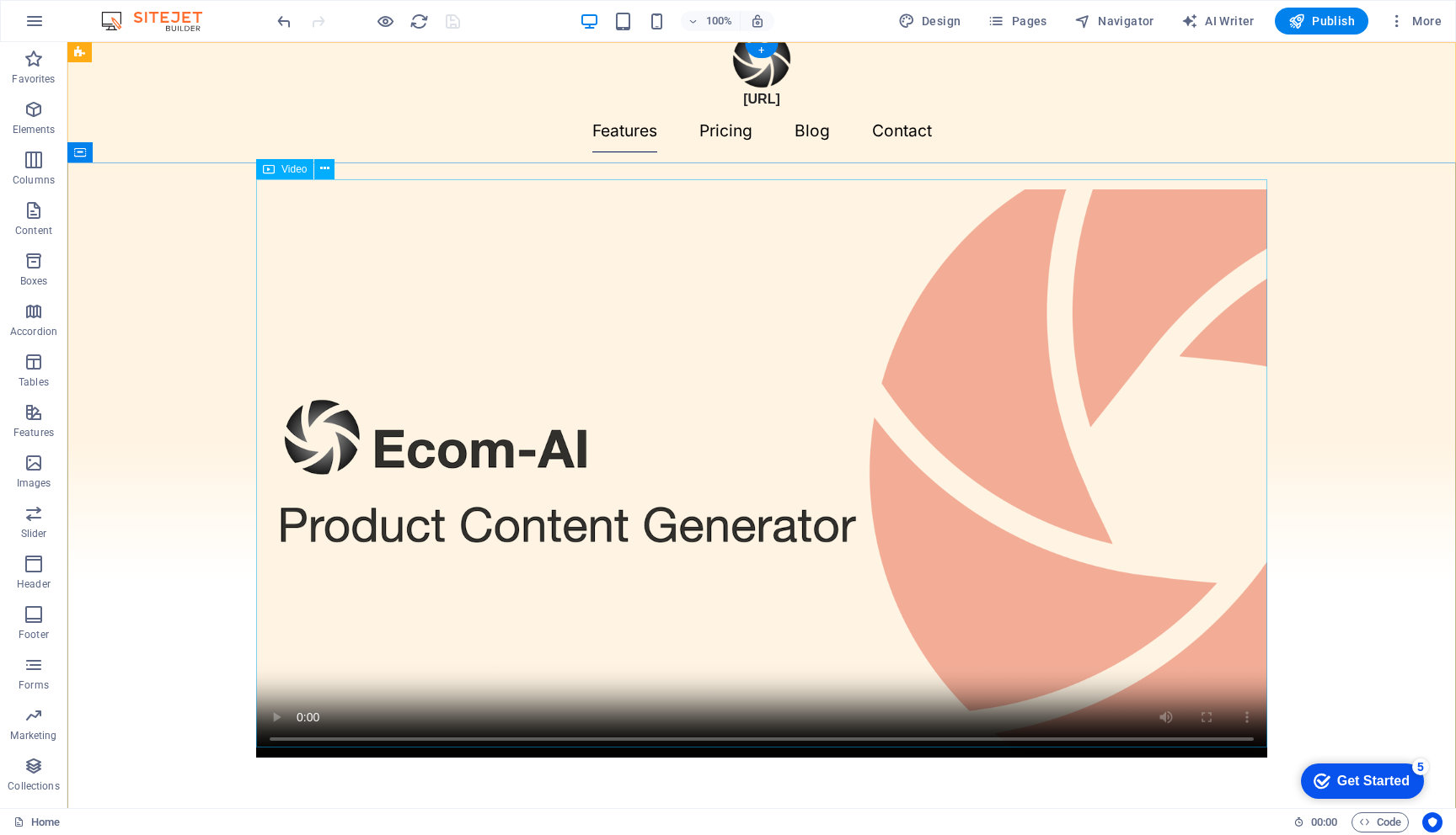
scroll to position [0, 0]
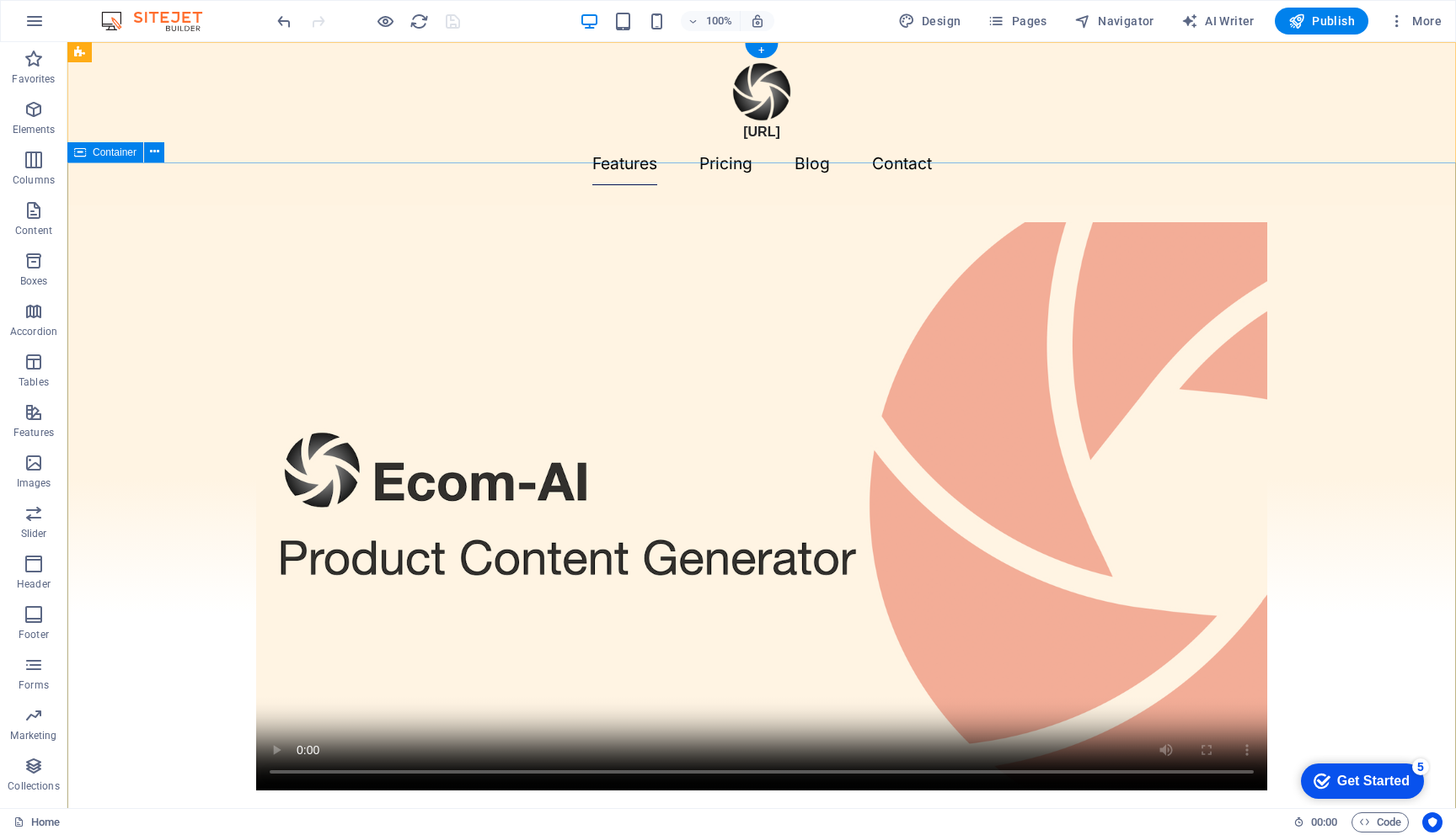
click at [95, 206] on div at bounding box center [761, 546] width 1388 height 682
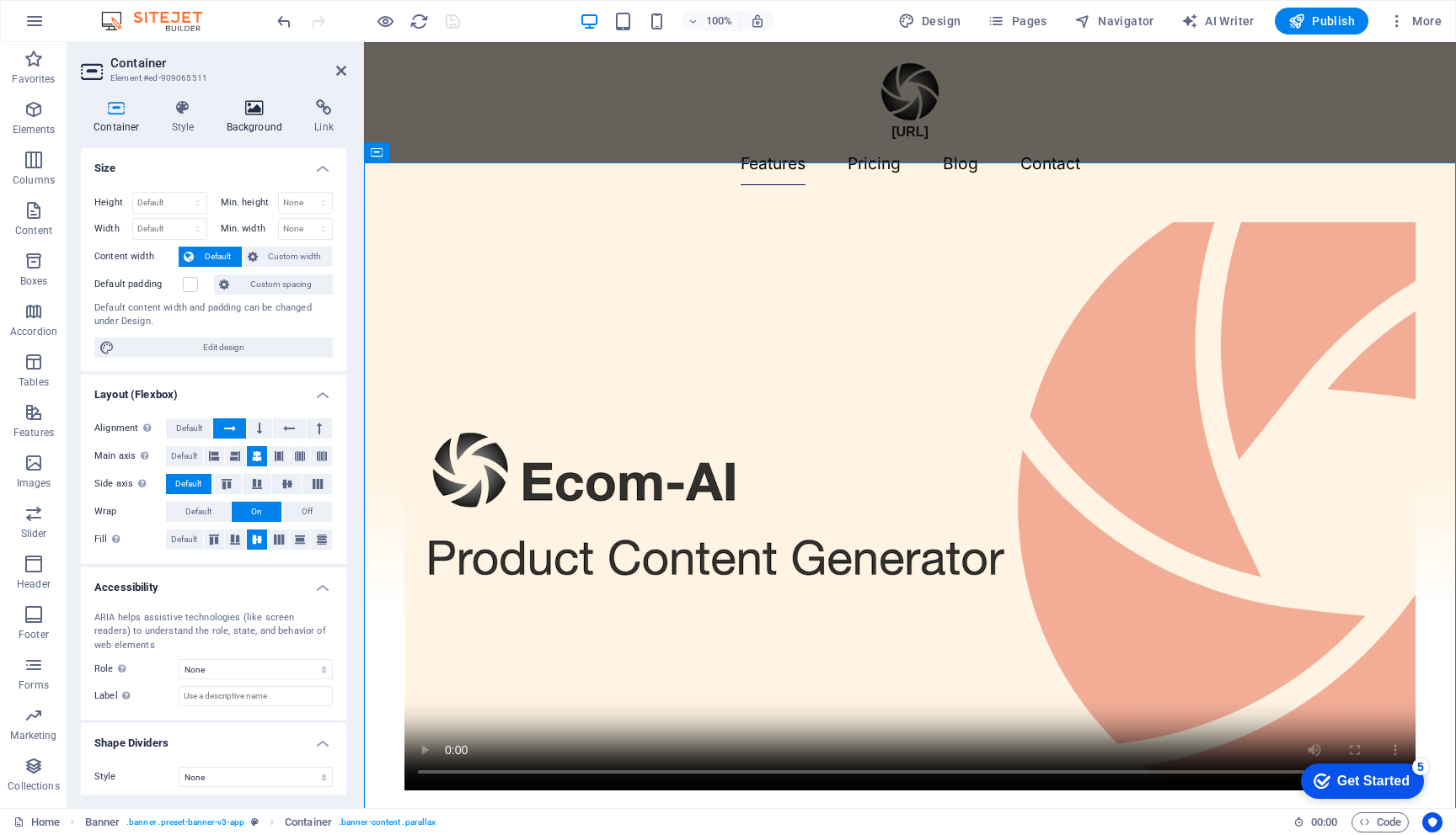
click at [250, 117] on h4 "Background" at bounding box center [258, 117] width 89 height 36
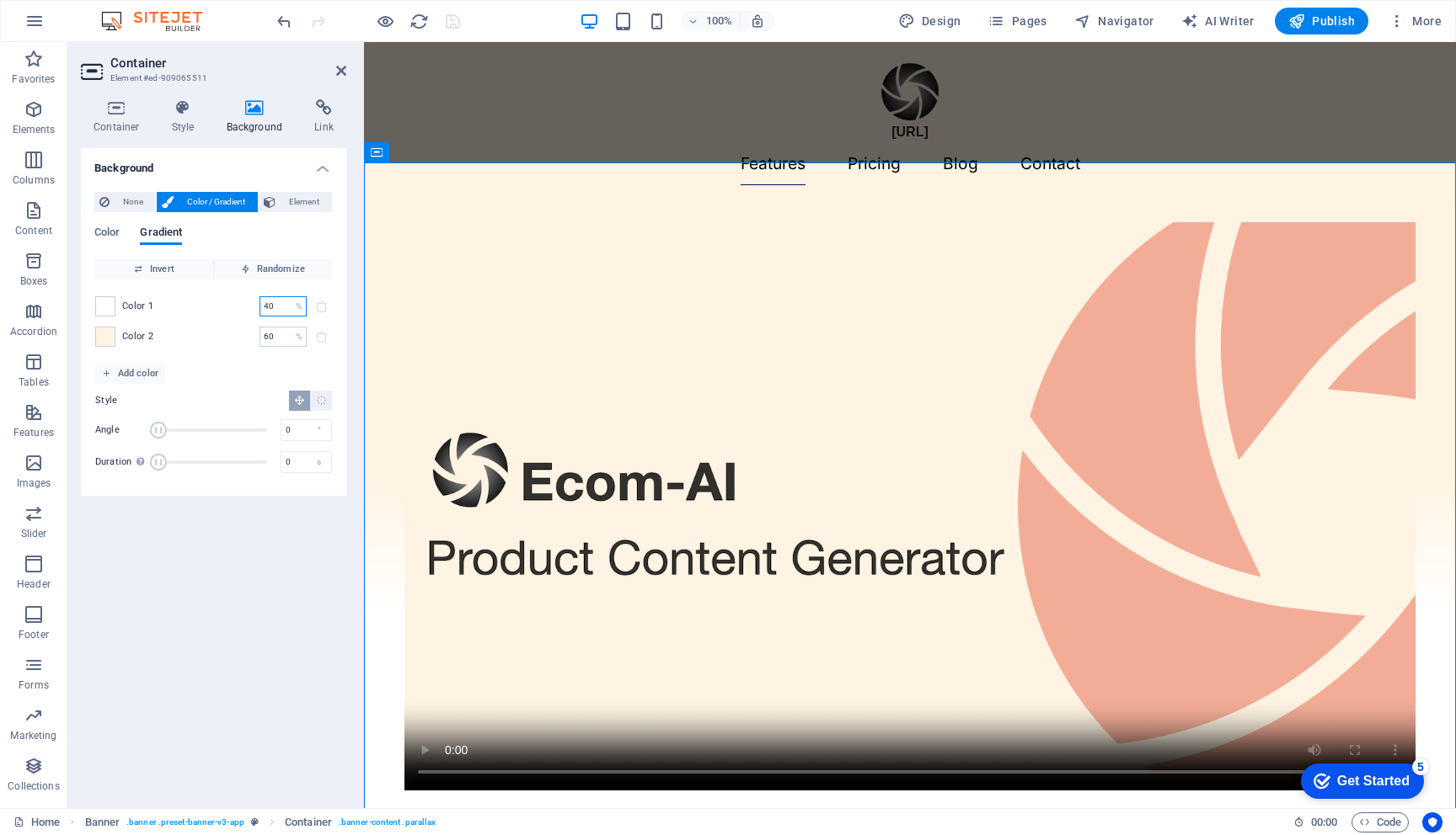
drag, startPoint x: 269, startPoint y: 309, endPoint x: 236, endPoint y: 309, distance: 33.0
click at [236, 309] on div "Color 1 40 % ​" at bounding box center [213, 306] width 237 height 20
type input "60"
type input "70"
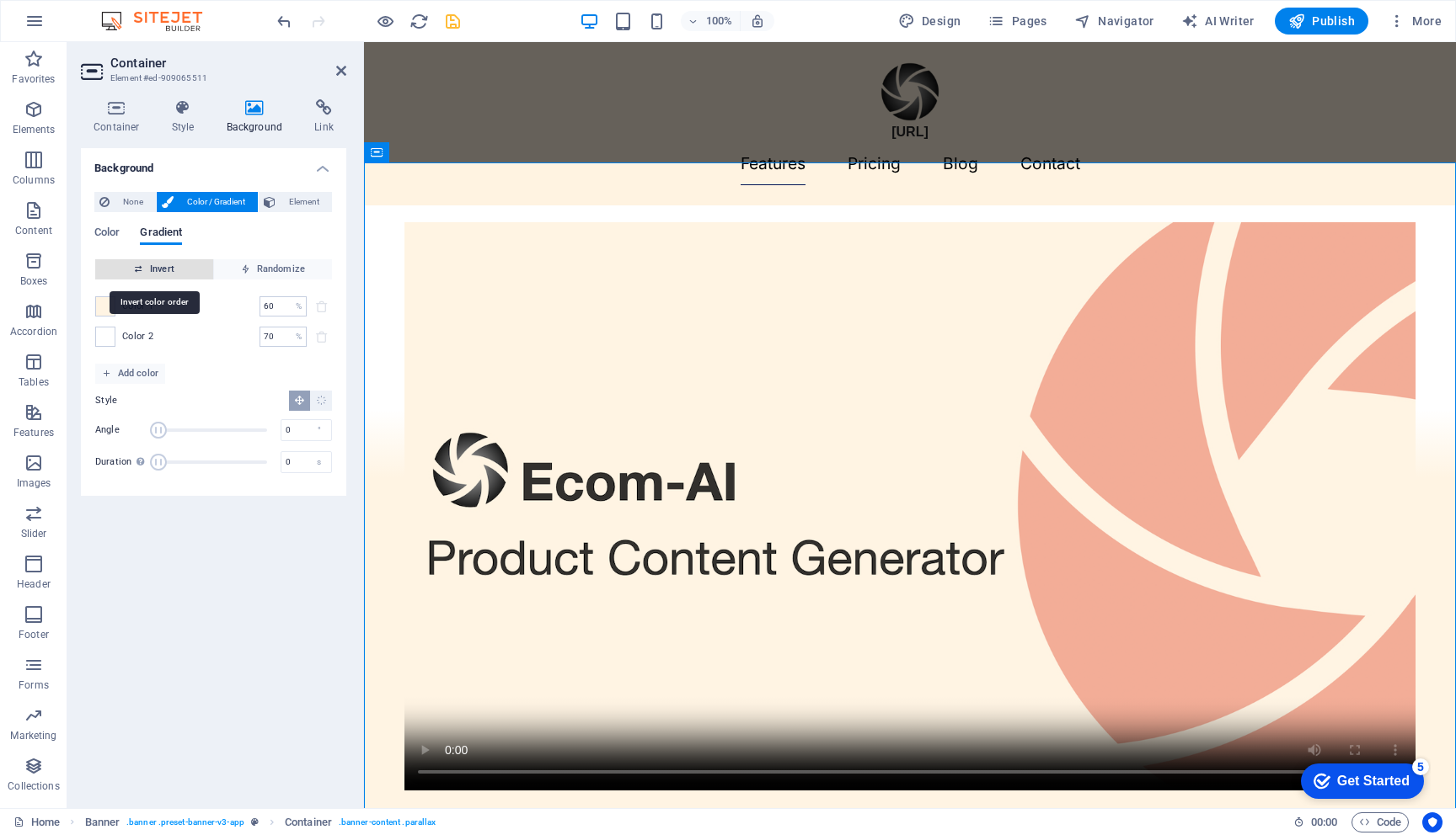
click at [142, 270] on icon "button" at bounding box center [139, 269] width 9 height 9
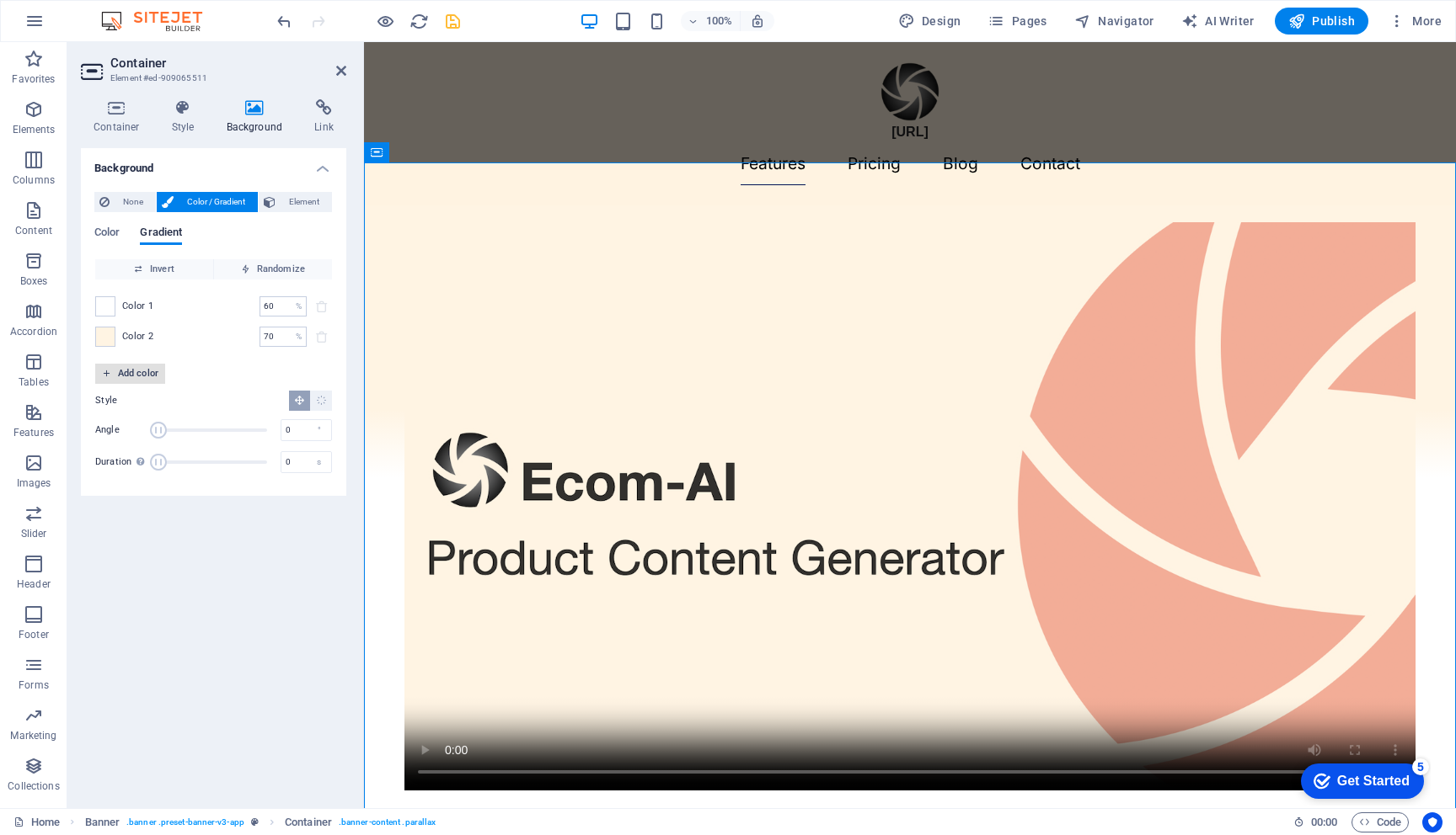
click at [144, 376] on span "Add color" at bounding box center [131, 374] width 57 height 20
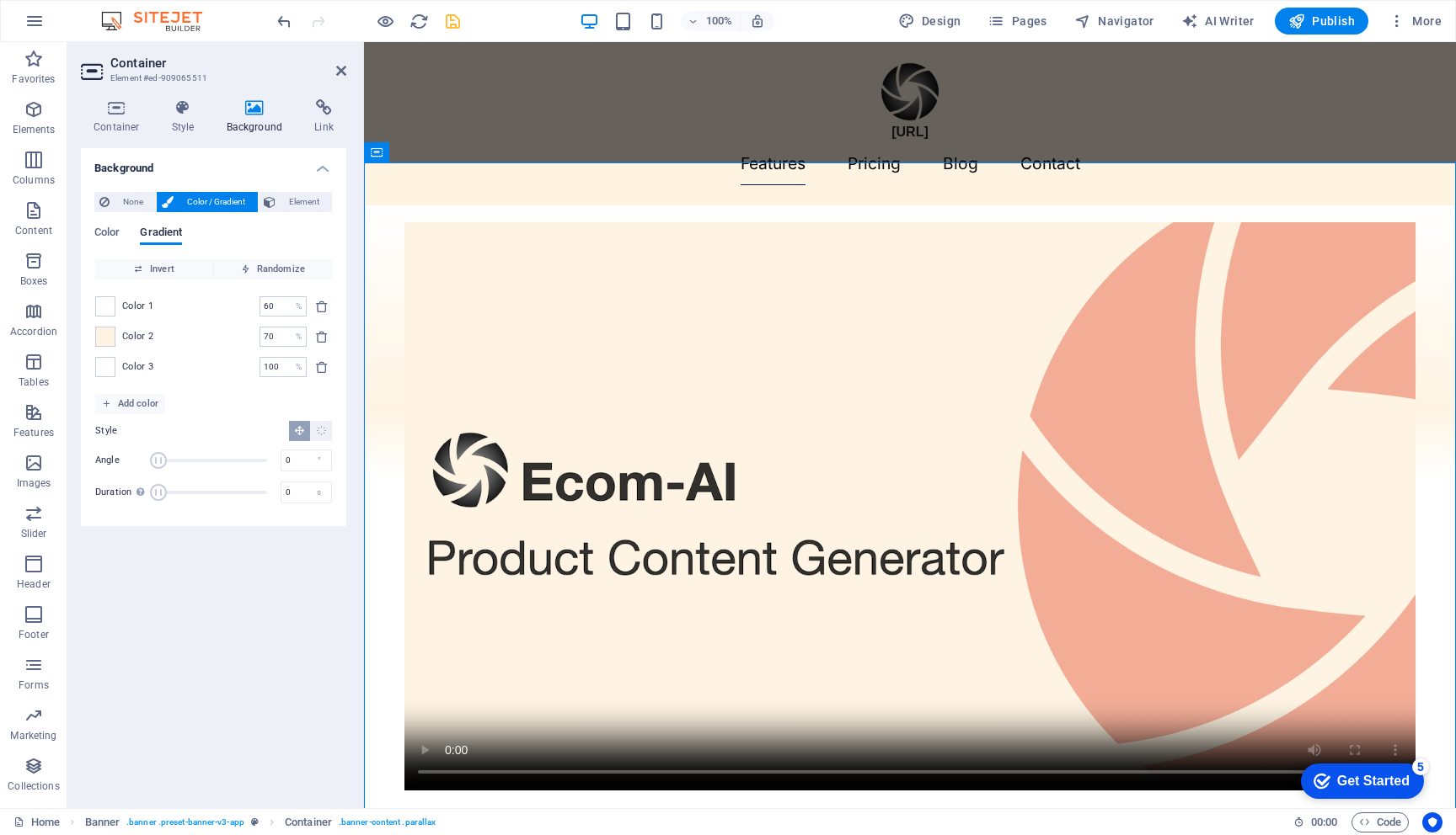
drag, startPoint x: 133, startPoint y: 338, endPoint x: 134, endPoint y: 290, distance: 48.0
click at [134, 290] on div "Color 1 60 % ​ Color 2 70 % ​ Color 3 100 % ​" at bounding box center [213, 336] width 237 height 114
click at [157, 270] on span "Invert" at bounding box center [154, 270] width 104 height 20
drag, startPoint x: 273, startPoint y: 371, endPoint x: 230, endPoint y: 363, distance: 43.7
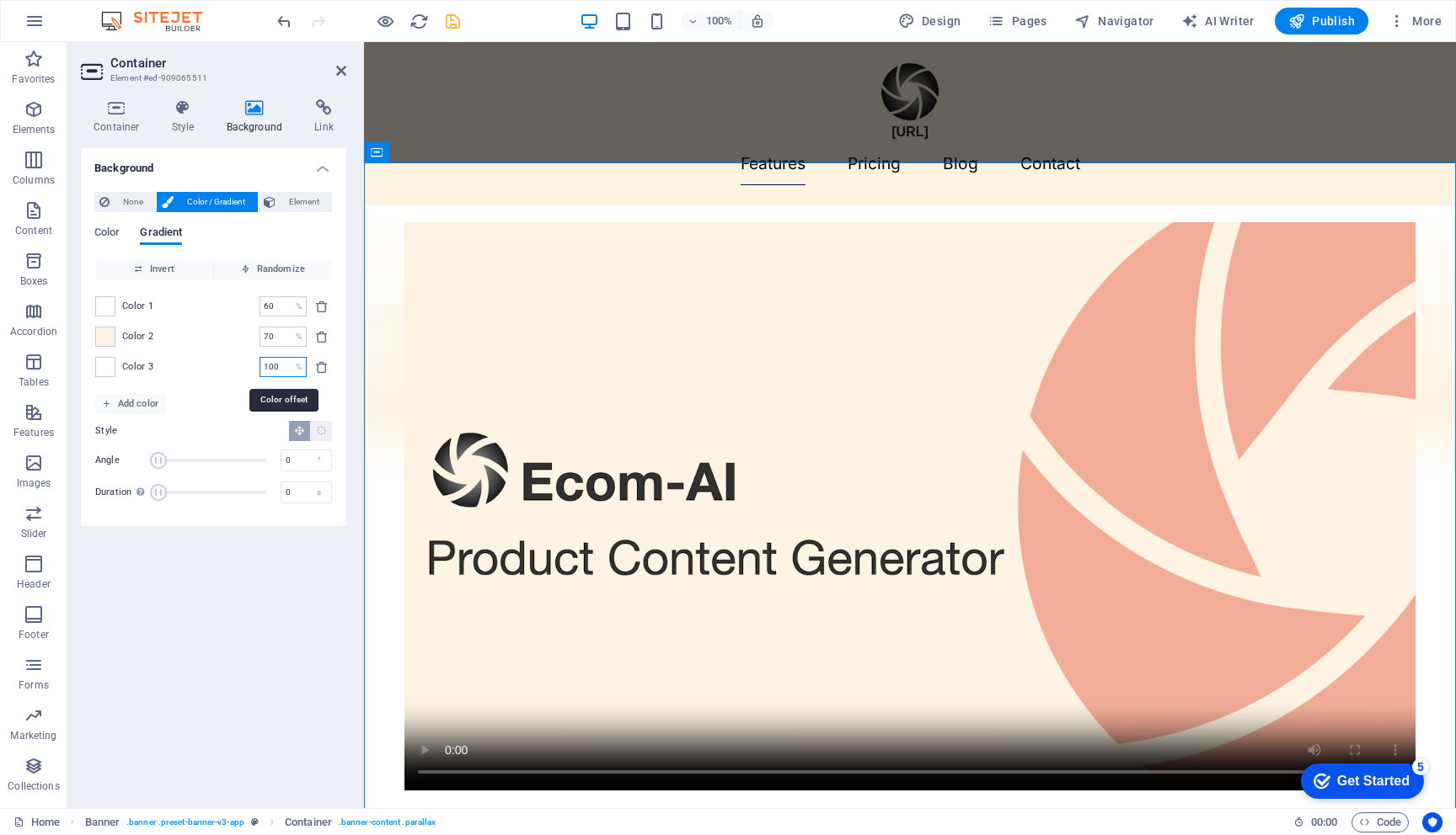
click at [231, 363] on div "Color 3 100 % ​" at bounding box center [213, 367] width 237 height 20
type input "30"
type input "60"
type input "70"
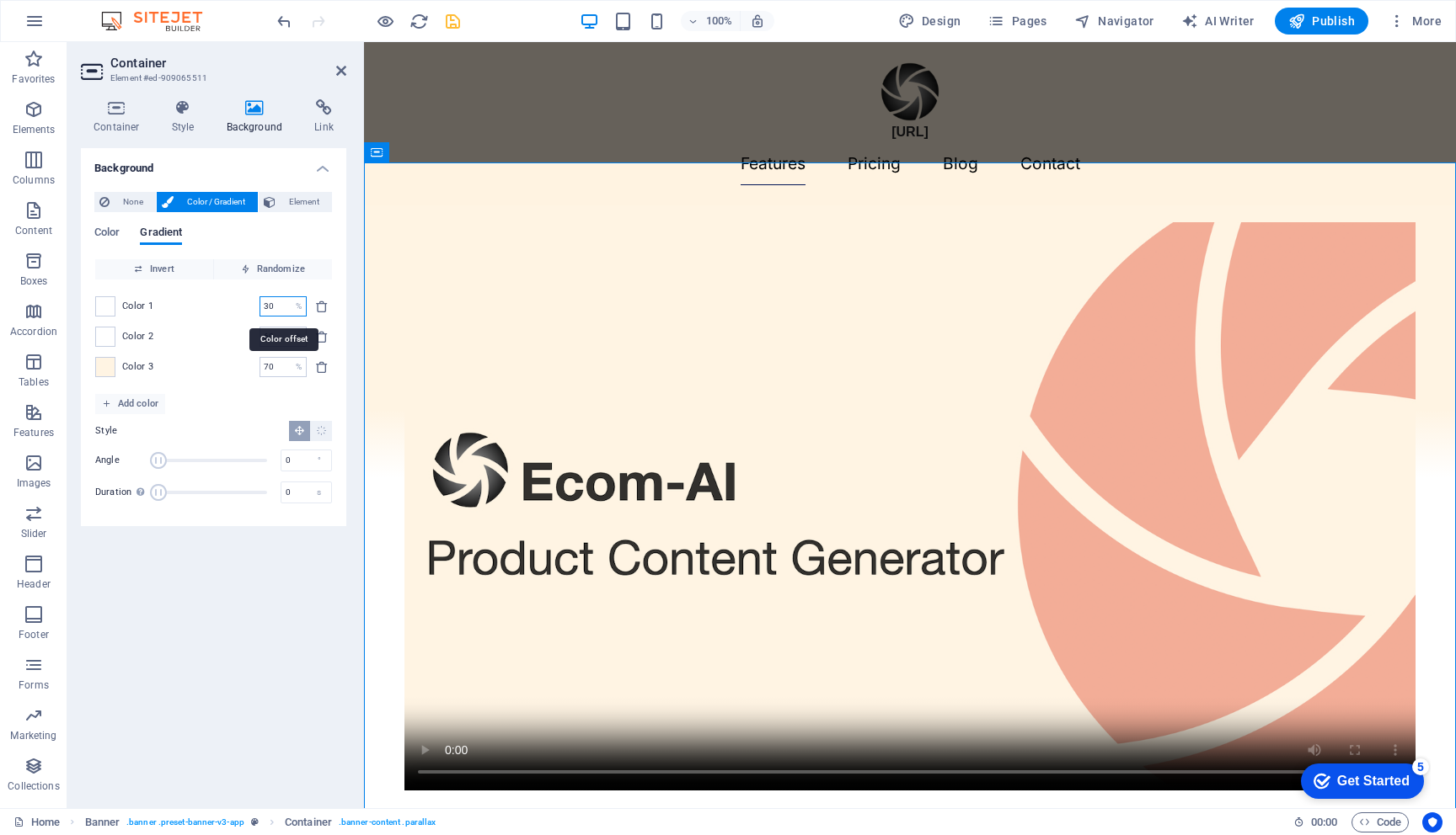
drag, startPoint x: 271, startPoint y: 310, endPoint x: 242, endPoint y: 310, distance: 29.0
click at [242, 310] on div "Color 1 30 % ​" at bounding box center [213, 306] width 237 height 20
type input "50"
click at [270, 339] on input "60" at bounding box center [274, 337] width 29 height 20
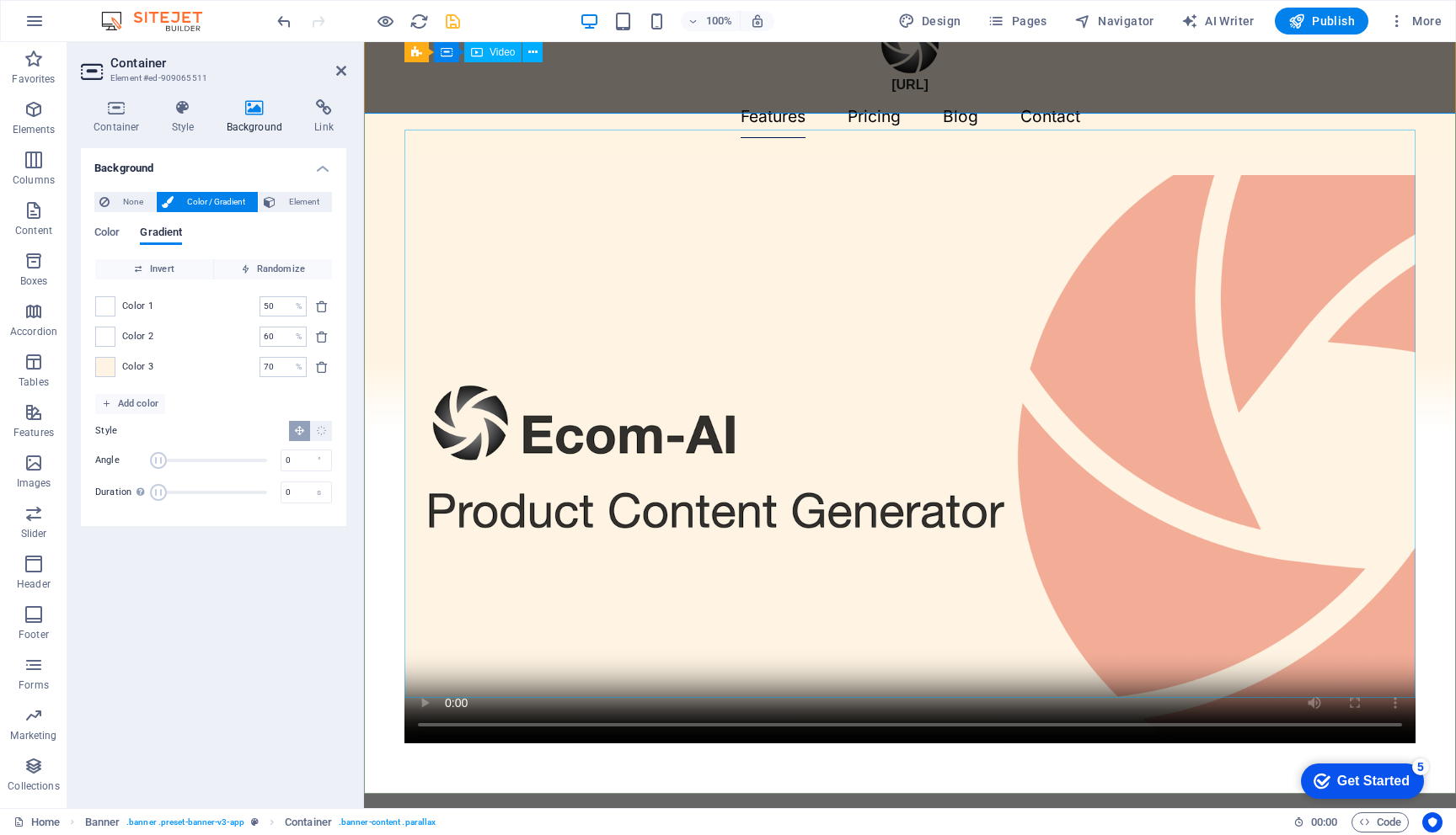
scroll to position [43, 0]
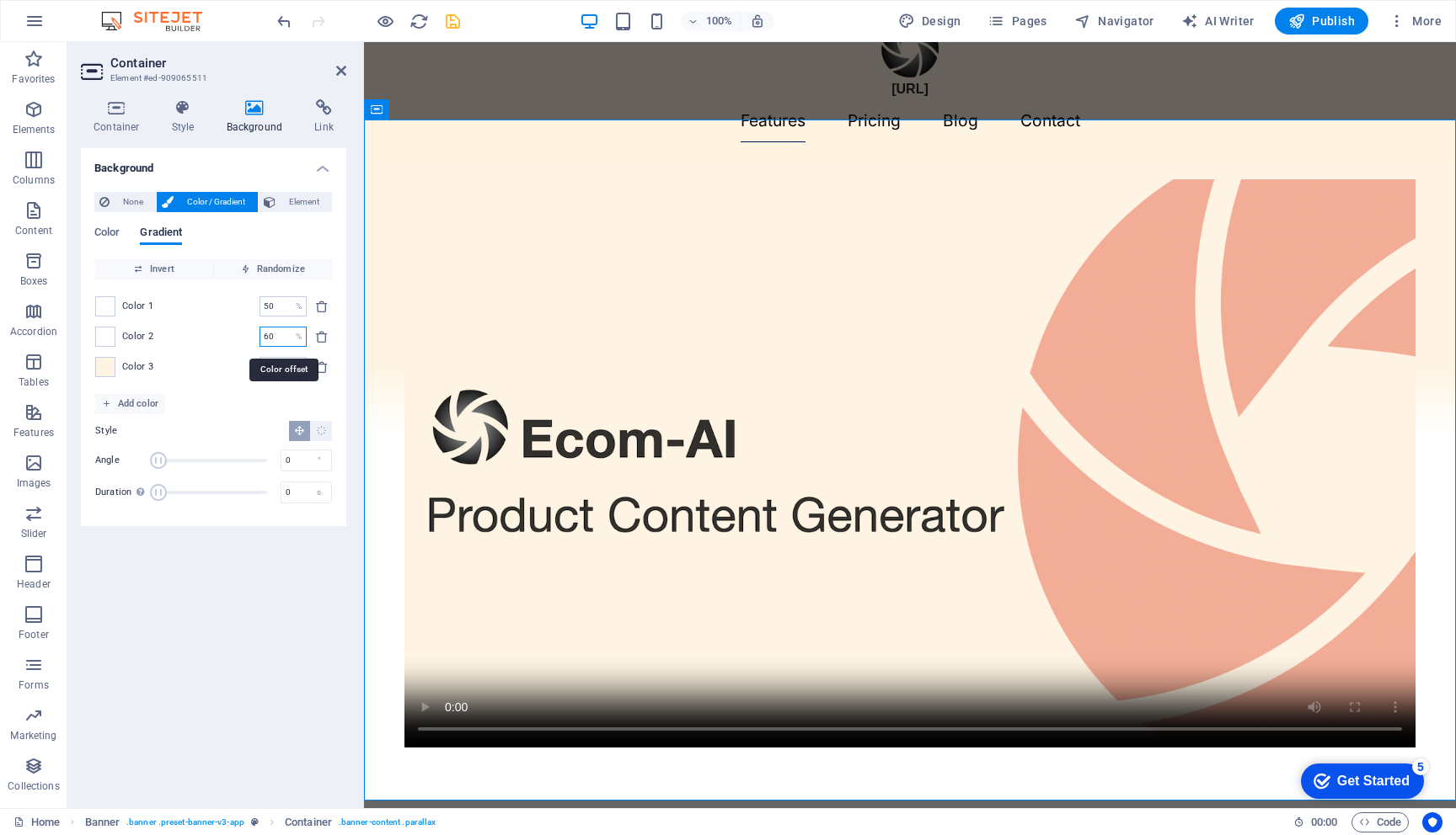
drag, startPoint x: 267, startPoint y: 339, endPoint x: 221, endPoint y: 339, distance: 46.0
click at [221, 339] on div "Color 2 60 % ​" at bounding box center [213, 337] width 237 height 20
type input "20"
click at [269, 307] on input "20" at bounding box center [274, 306] width 29 height 20
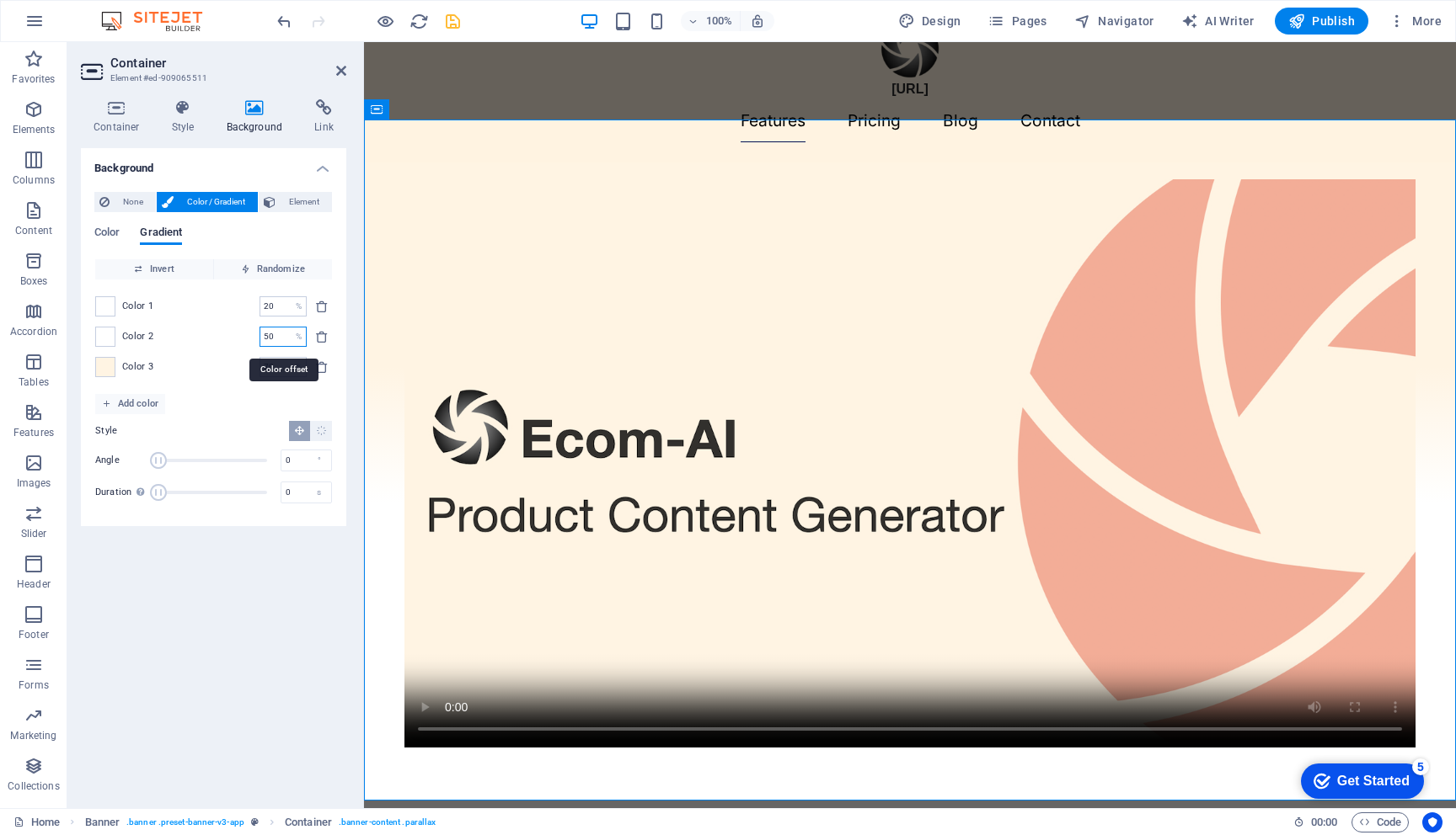
drag, startPoint x: 269, startPoint y: 338, endPoint x: 240, endPoint y: 338, distance: 29.0
click at [250, 338] on div "Color 2 50 % ​" at bounding box center [213, 337] width 237 height 20
type input "30"
click at [110, 366] on span at bounding box center [105, 367] width 18 height 18
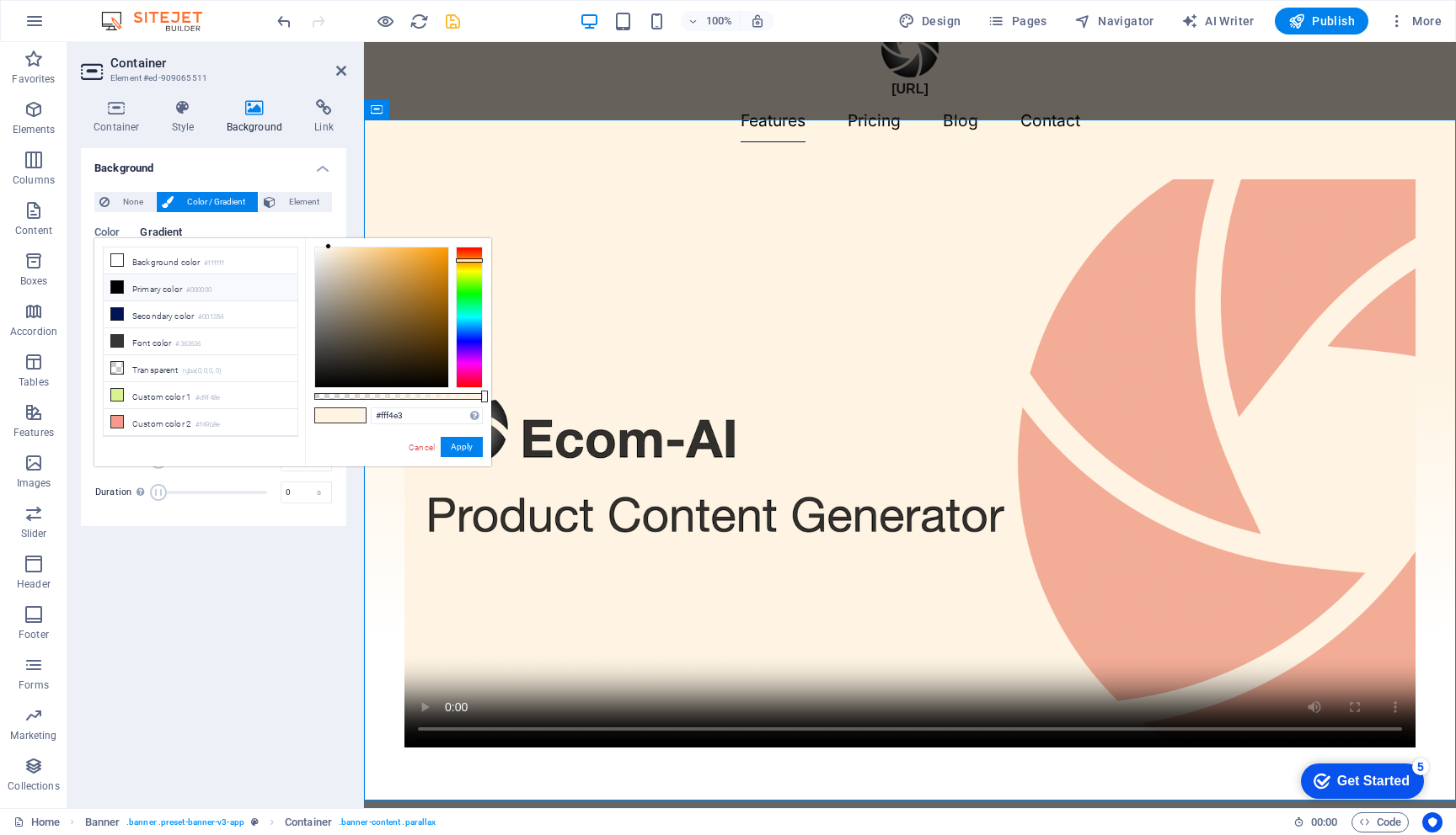
type input "rgba(255, 244, 227, 0.83)"
click at [454, 396] on div at bounding box center [399, 396] width 168 height 6
click at [464, 444] on button "Apply" at bounding box center [462, 447] width 42 height 20
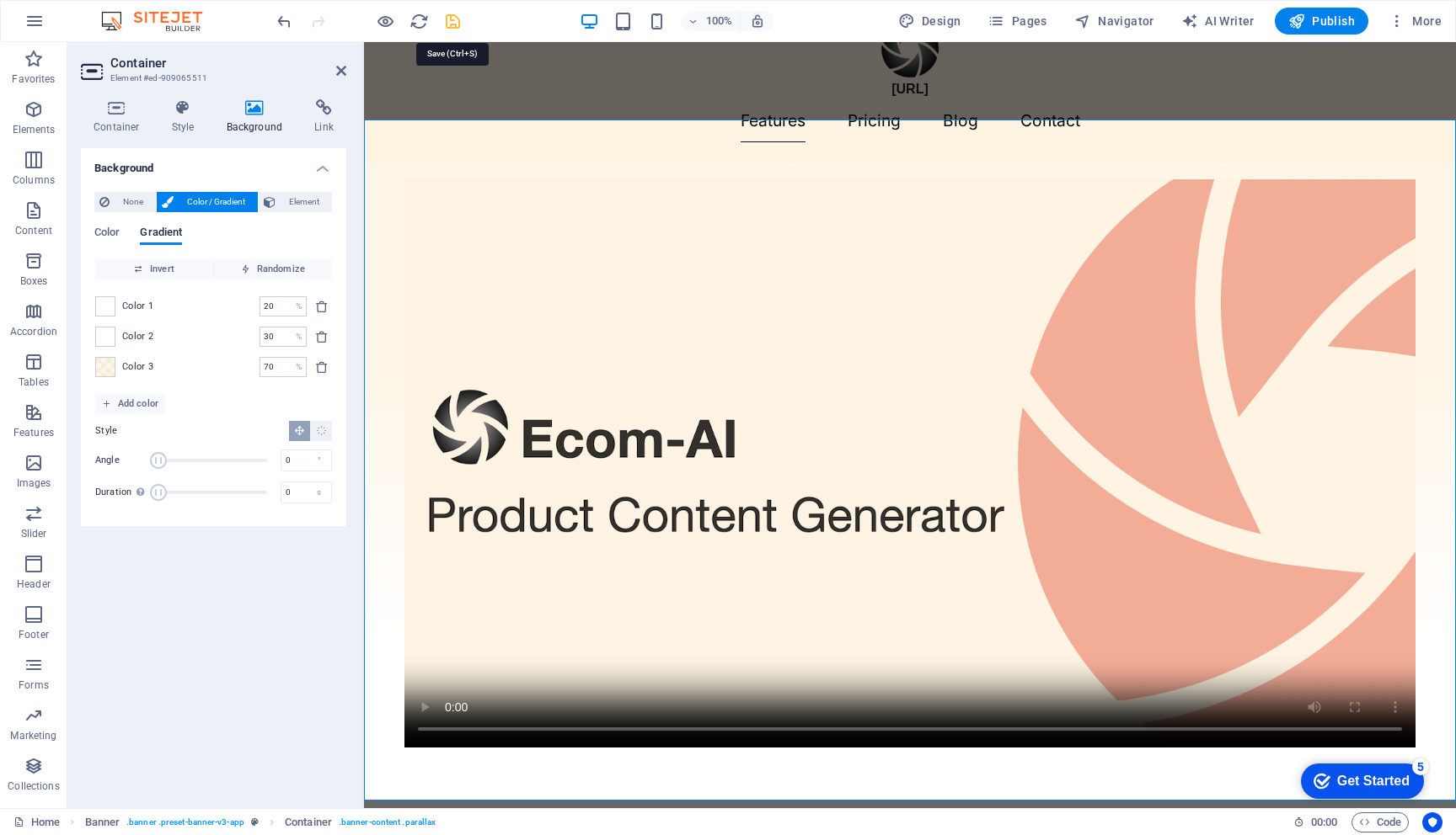
click at [451, 19] on icon "save" at bounding box center [452, 21] width 19 height 19
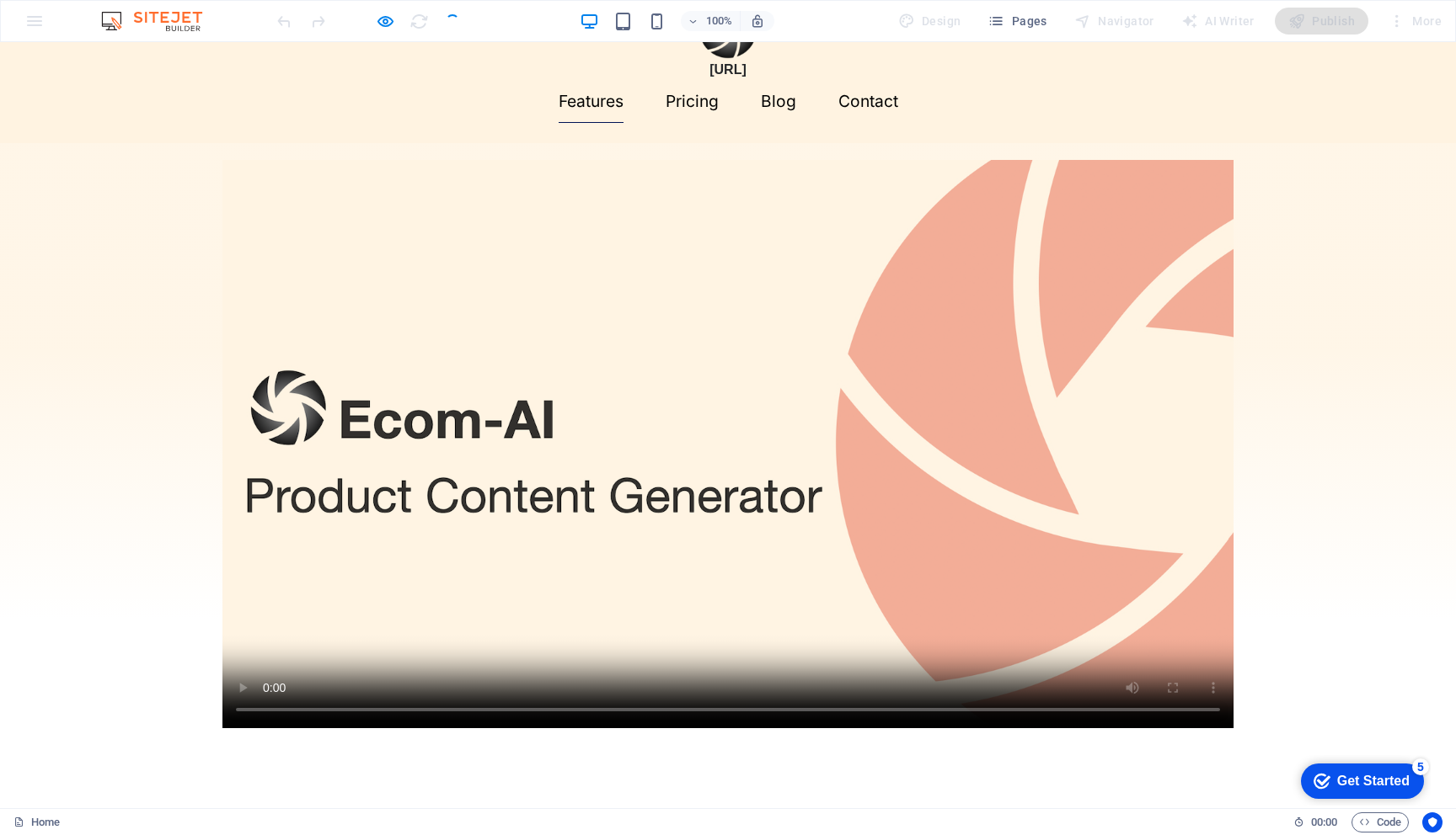
scroll to position [0, 0]
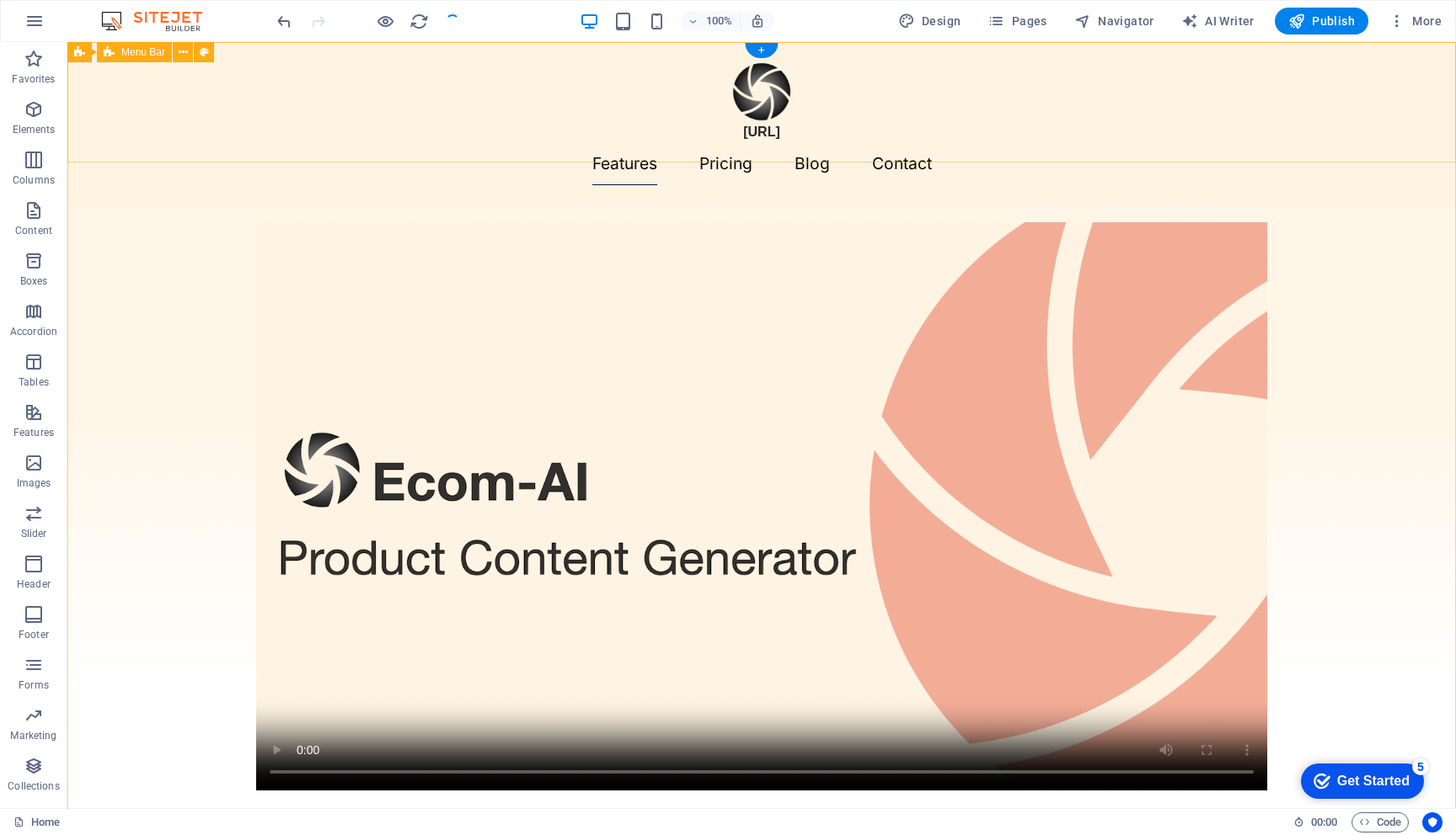
click at [189, 115] on div "[URL] Features Pricing Blog Contact" at bounding box center [761, 123] width 1388 height 164
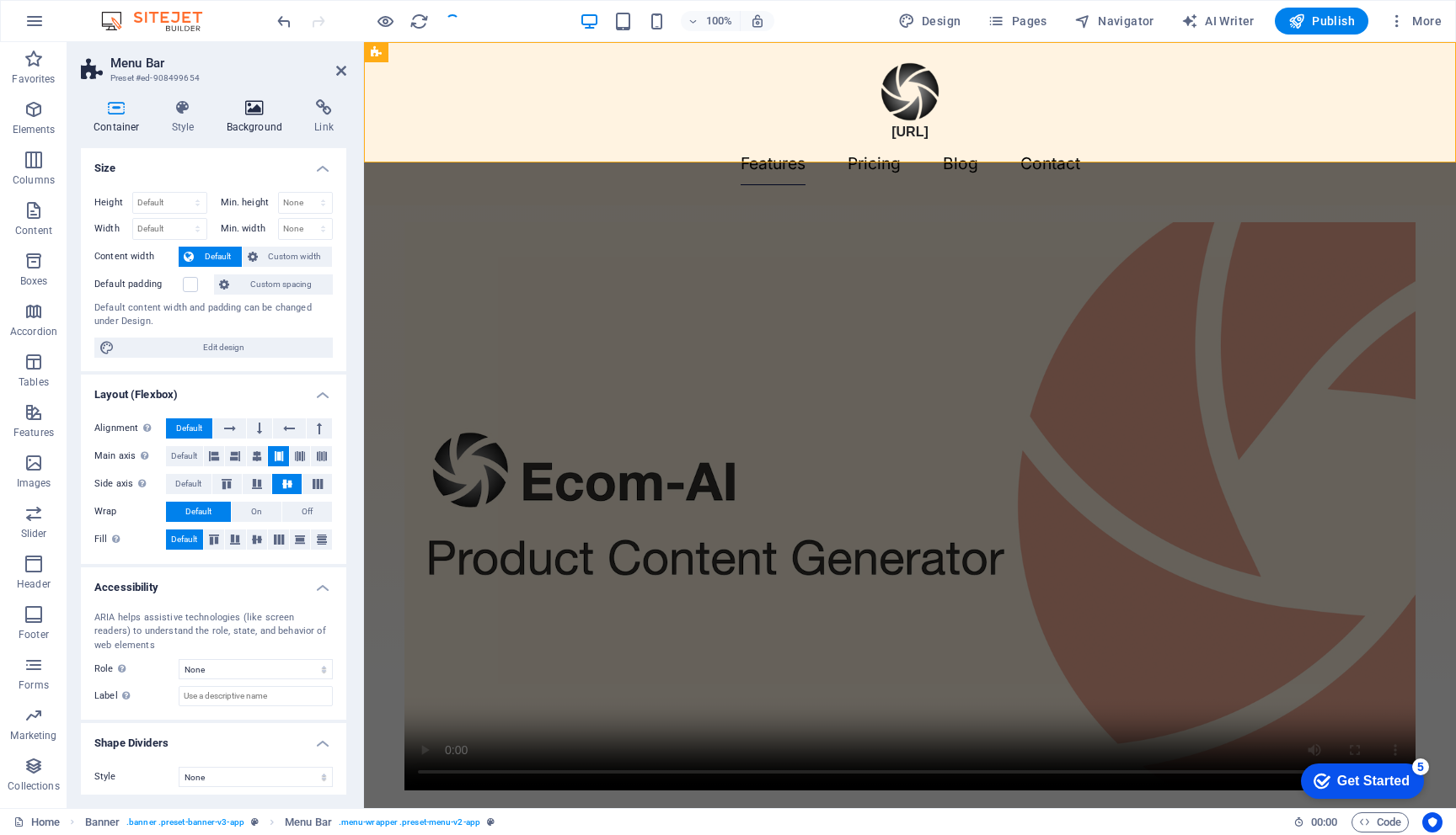
click at [245, 118] on h4 "Background" at bounding box center [258, 117] width 89 height 36
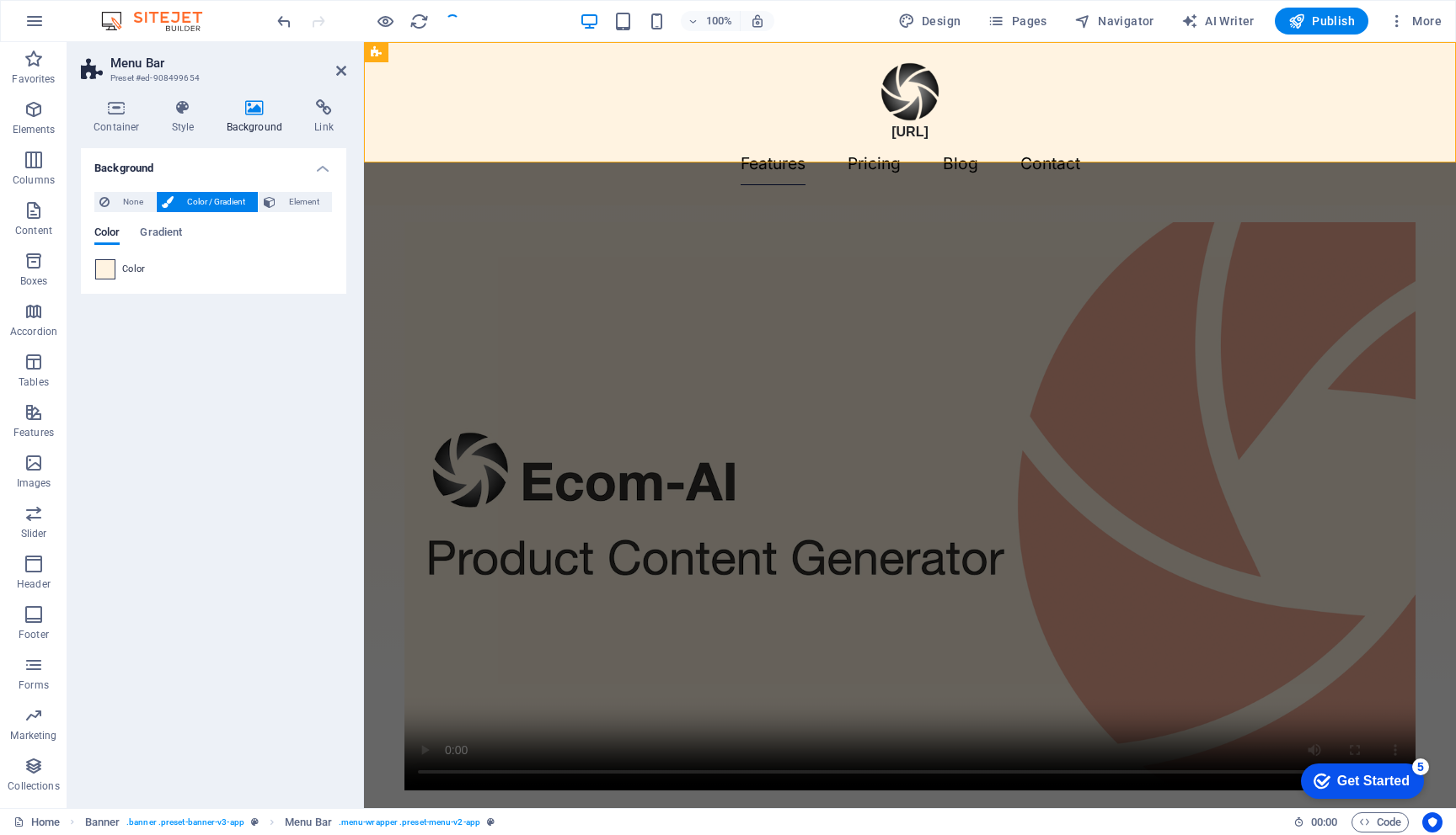
click at [105, 271] on span at bounding box center [105, 270] width 18 height 18
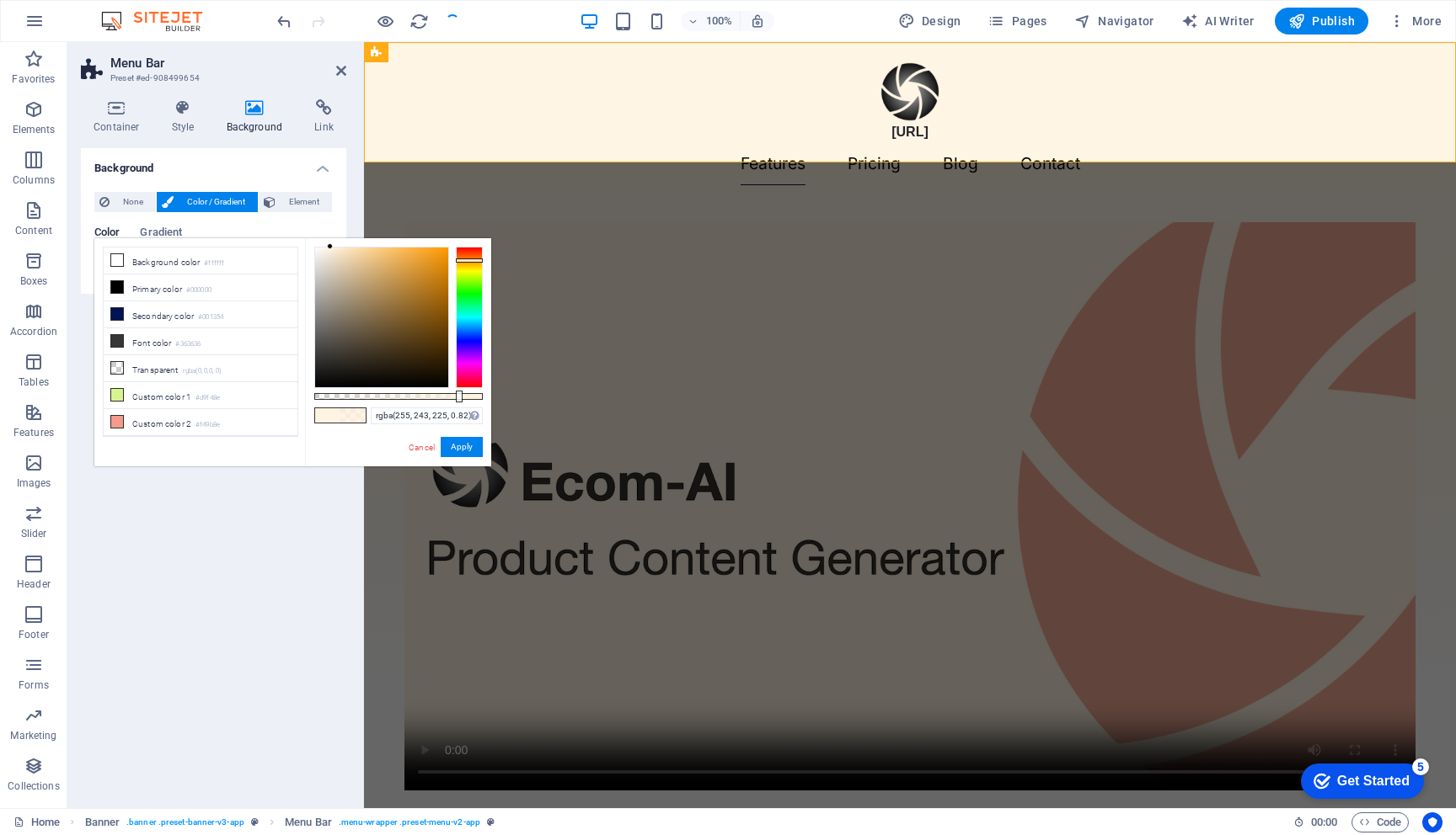
type input "rgba(255, 243, 225, 0.815)"
drag, startPoint x: 482, startPoint y: 397, endPoint x: 452, endPoint y: 395, distance: 30.1
click at [452, 395] on div at bounding box center [452, 396] width 6 height 12
click at [457, 455] on button "Apply" at bounding box center [462, 447] width 42 height 20
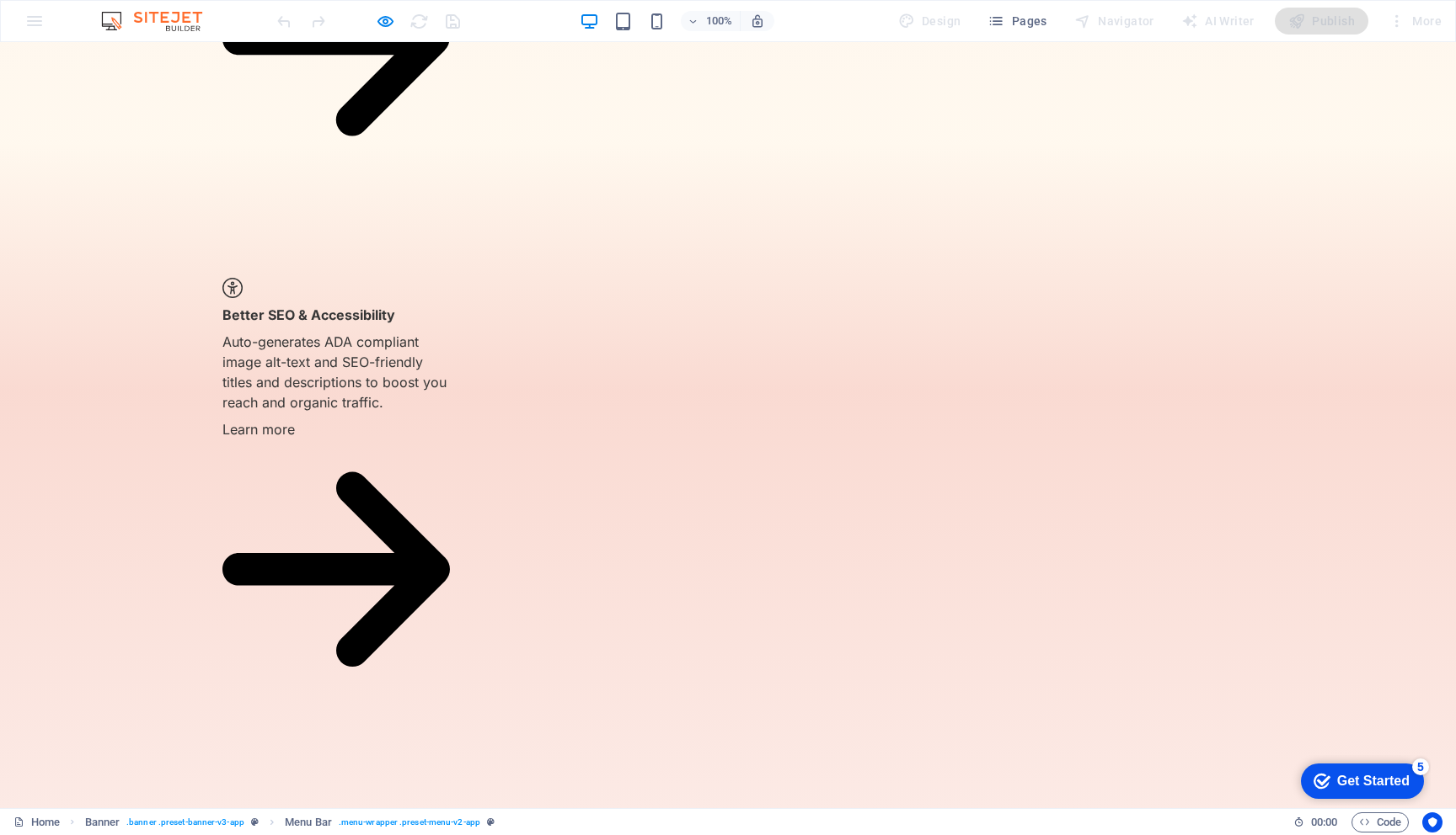
scroll to position [1974, 0]
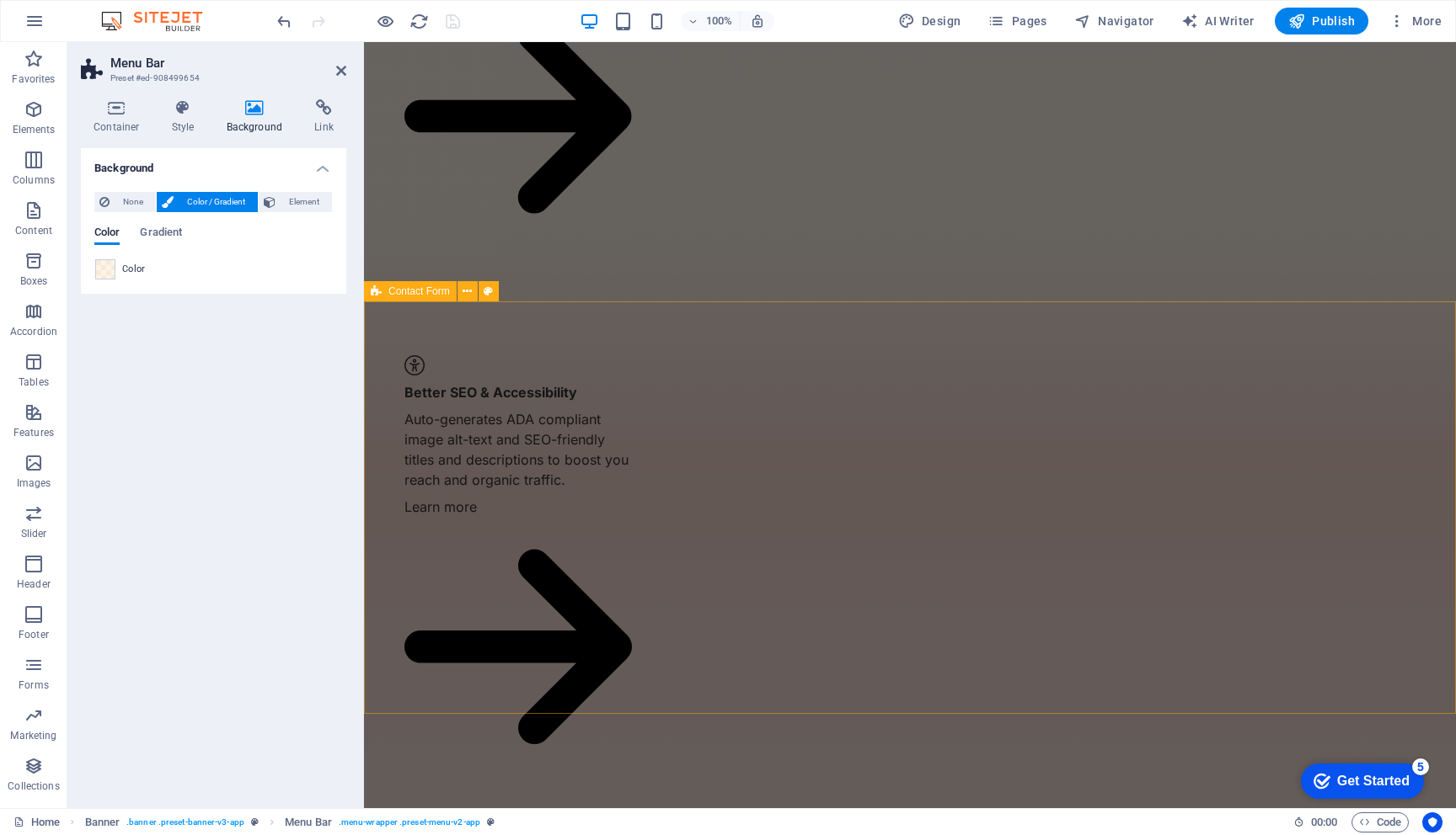
scroll to position [1959, 0]
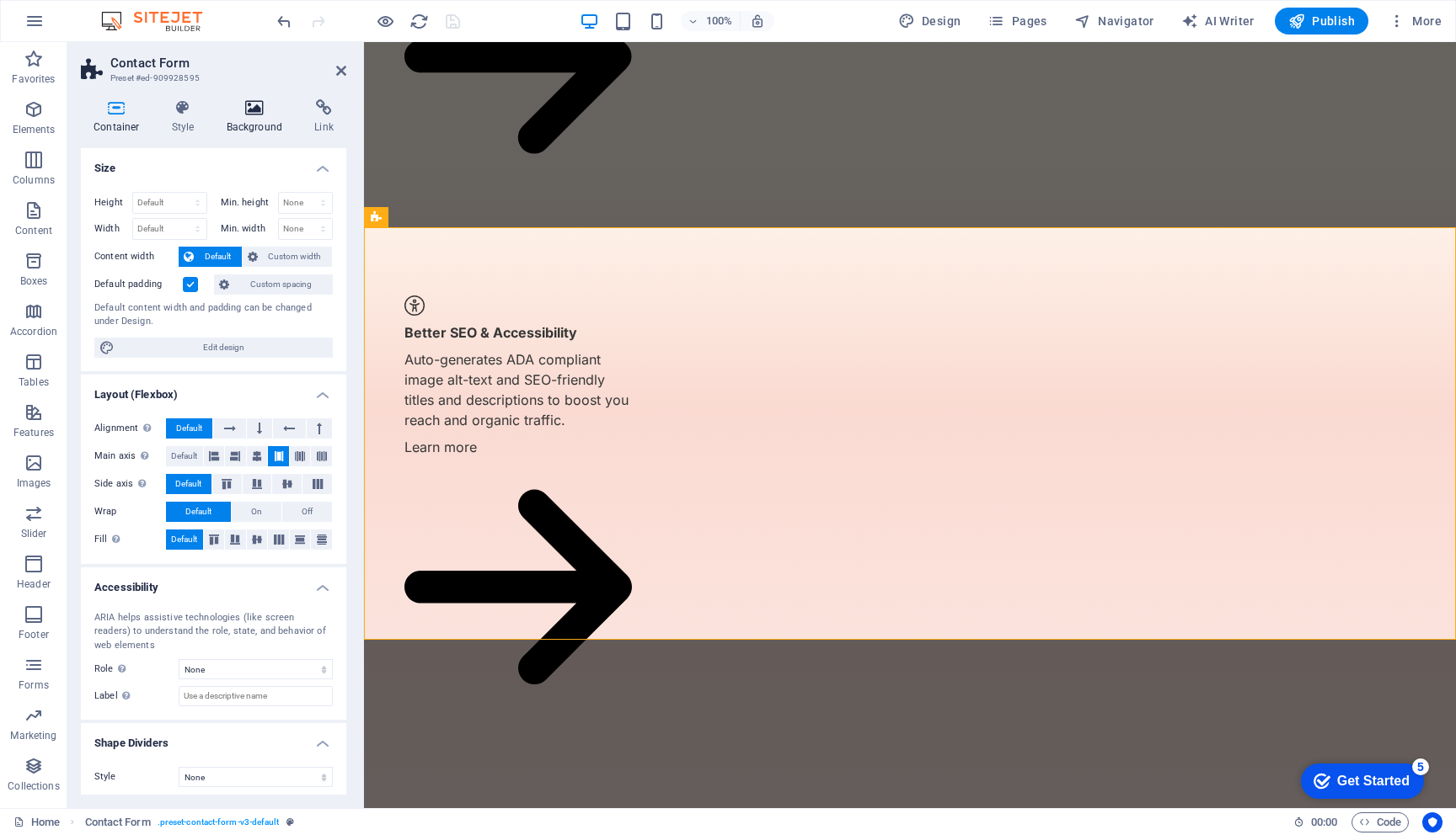
click at [256, 111] on icon at bounding box center [254, 108] width 81 height 16
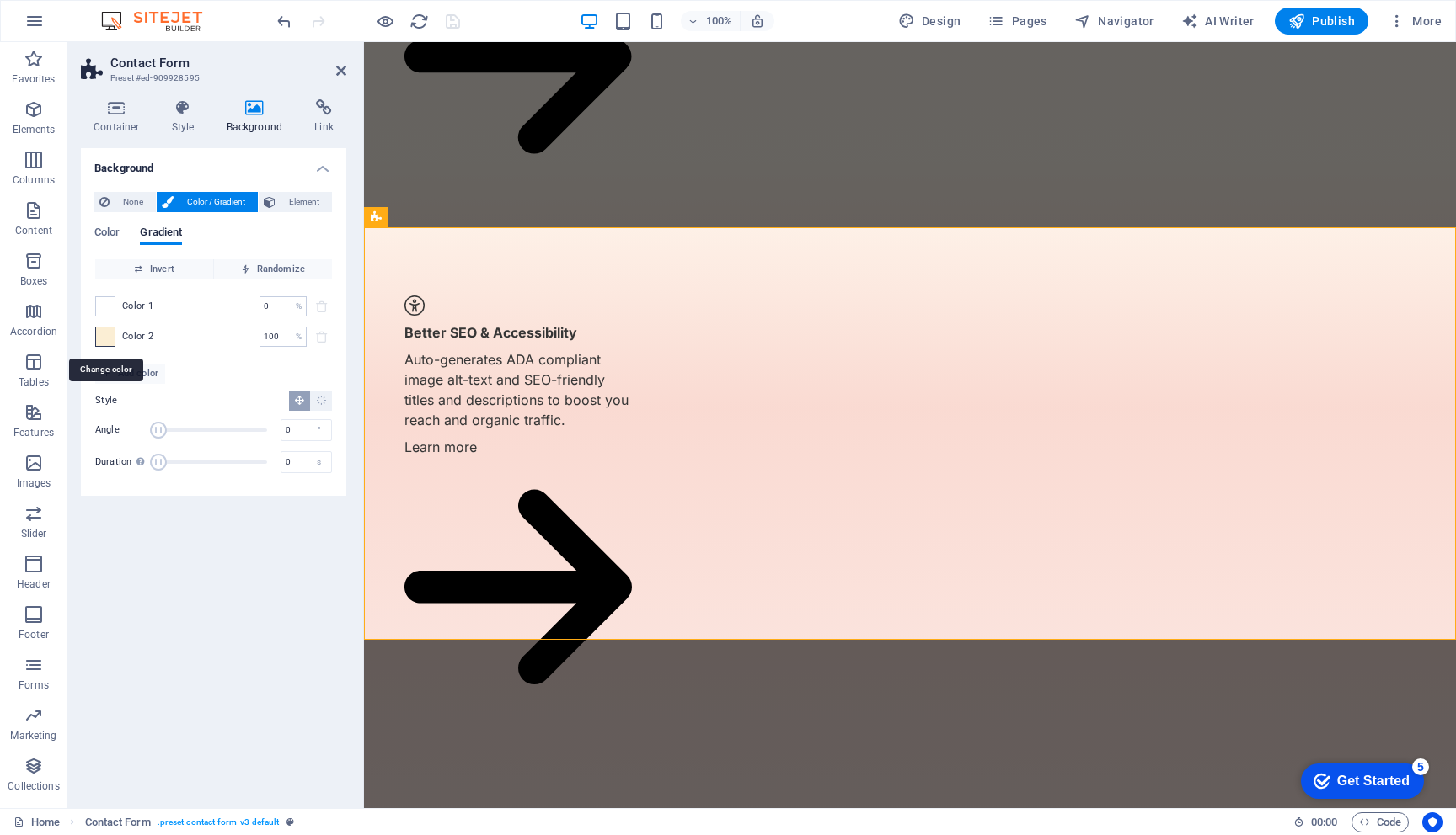
click at [105, 335] on span at bounding box center [105, 337] width 18 height 18
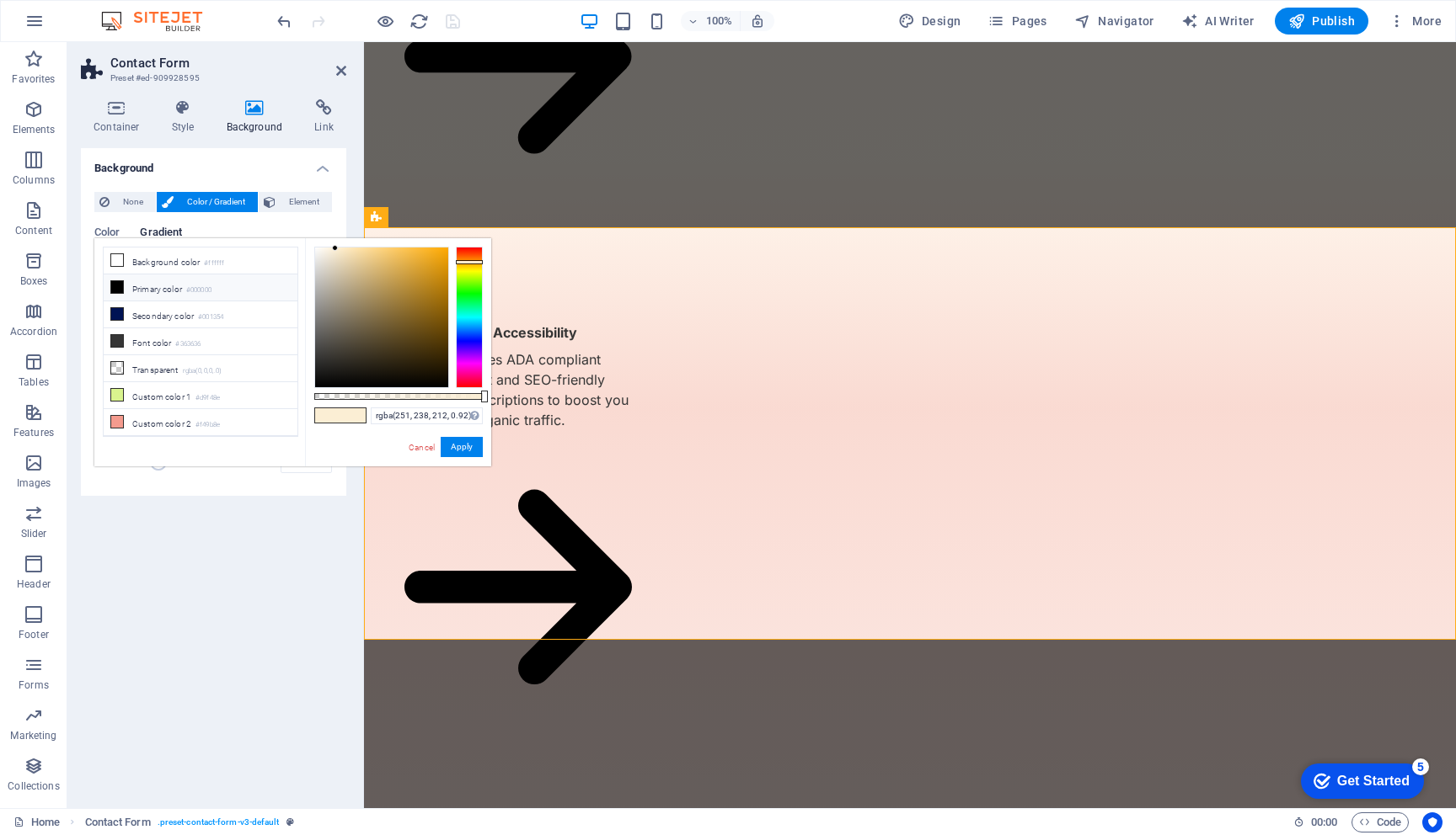
click at [469, 399] on div at bounding box center [399, 396] width 168 height 6
type input "rgba(251, 238, 212, 0.845)"
click at [457, 393] on div at bounding box center [399, 396] width 168 height 6
click at [465, 446] on button "Apply" at bounding box center [462, 447] width 42 height 20
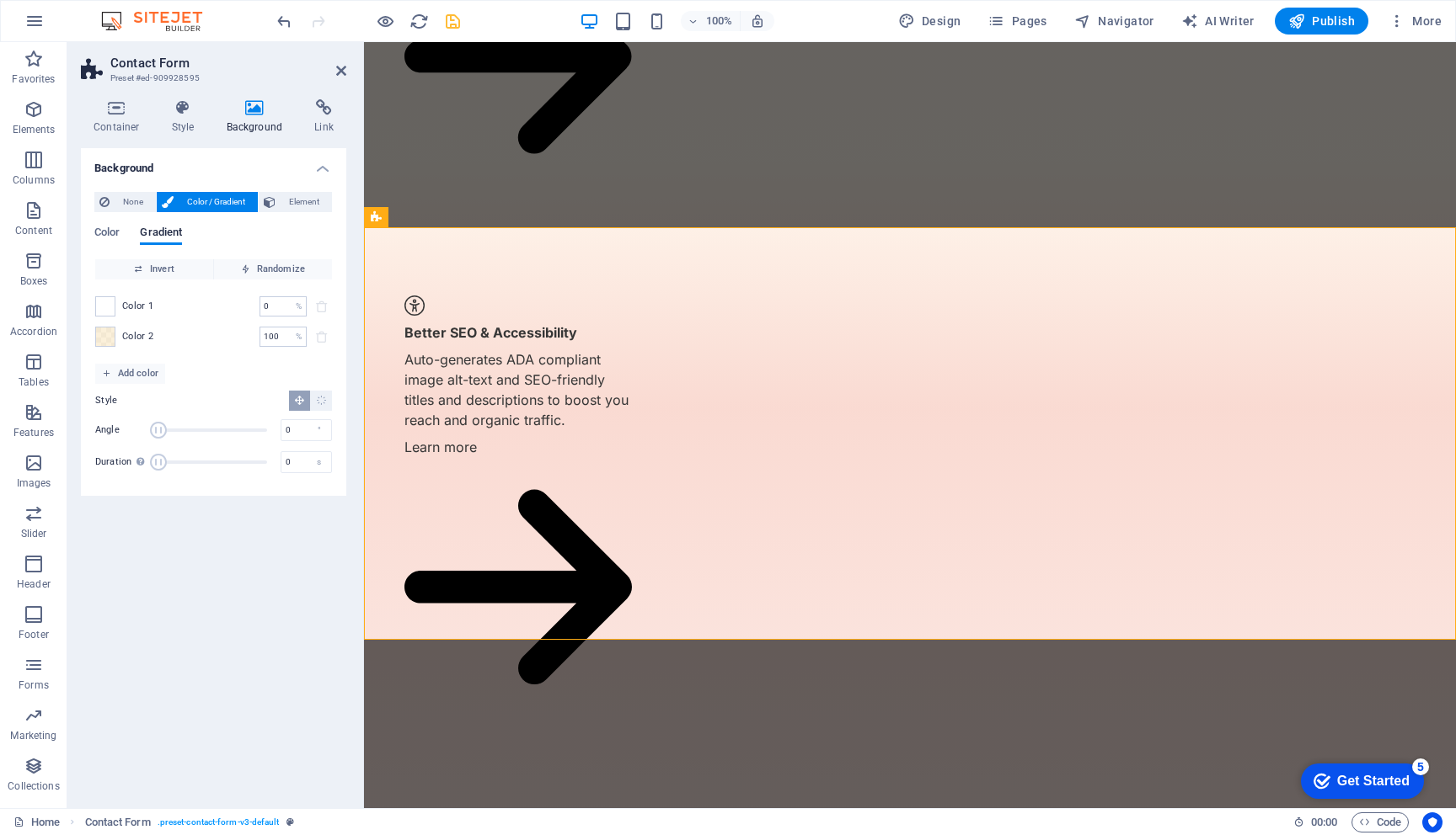
click at [450, 19] on icon "save" at bounding box center [452, 21] width 19 height 19
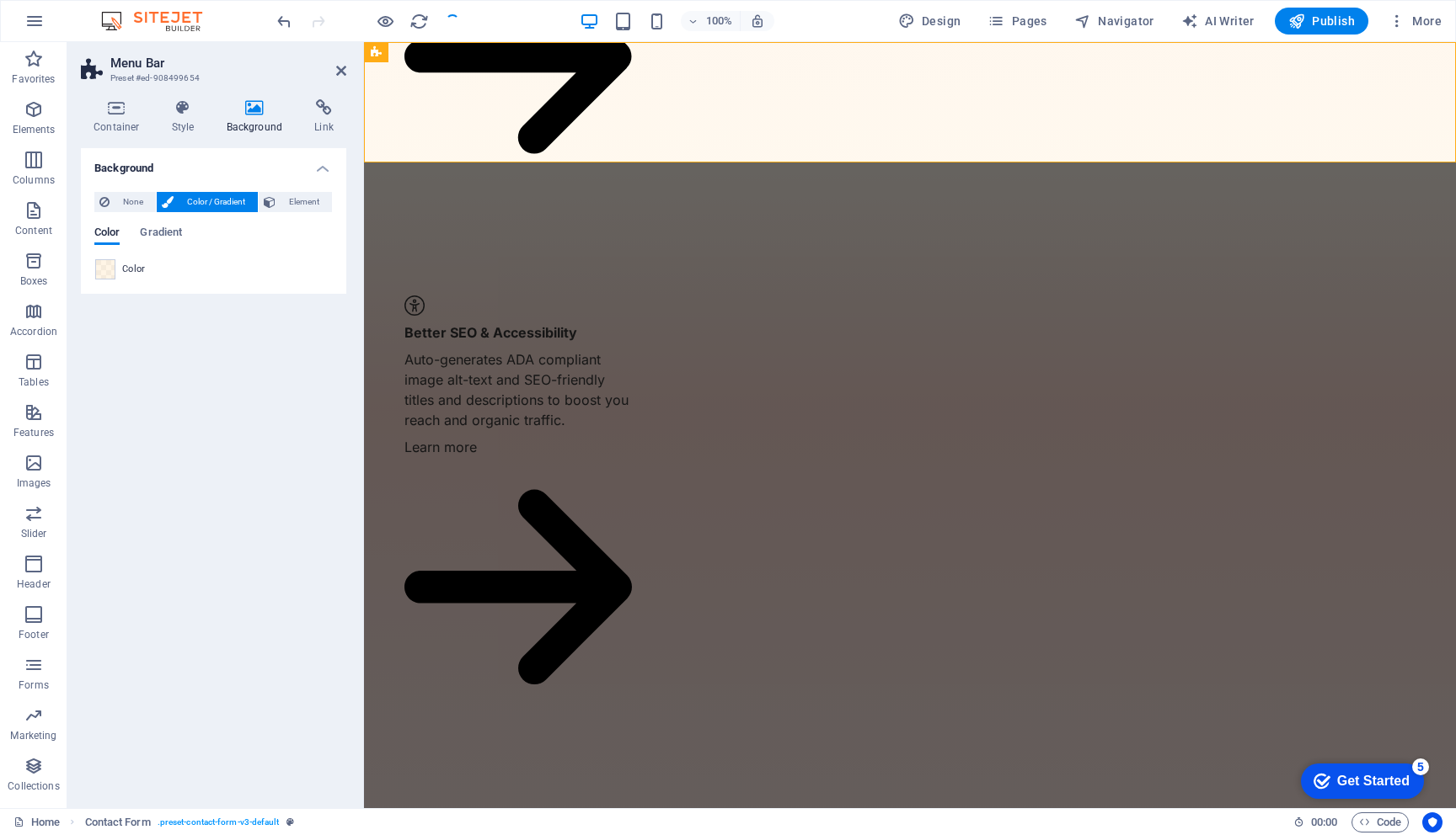
scroll to position [0, 0]
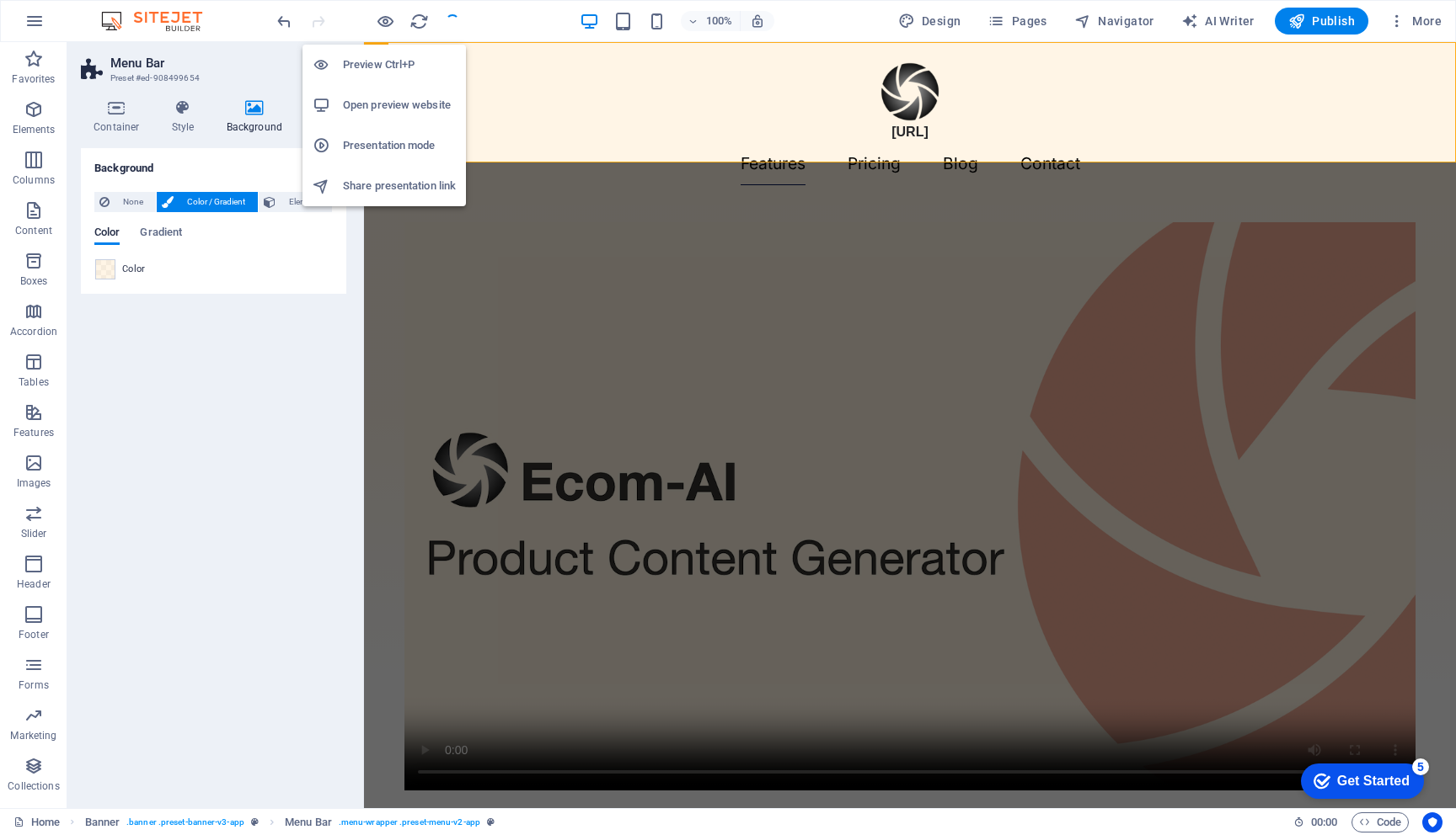
click at [393, 100] on h6 "Open preview website" at bounding box center [399, 105] width 113 height 20
